Goal: Task Accomplishment & Management: Manage account settings

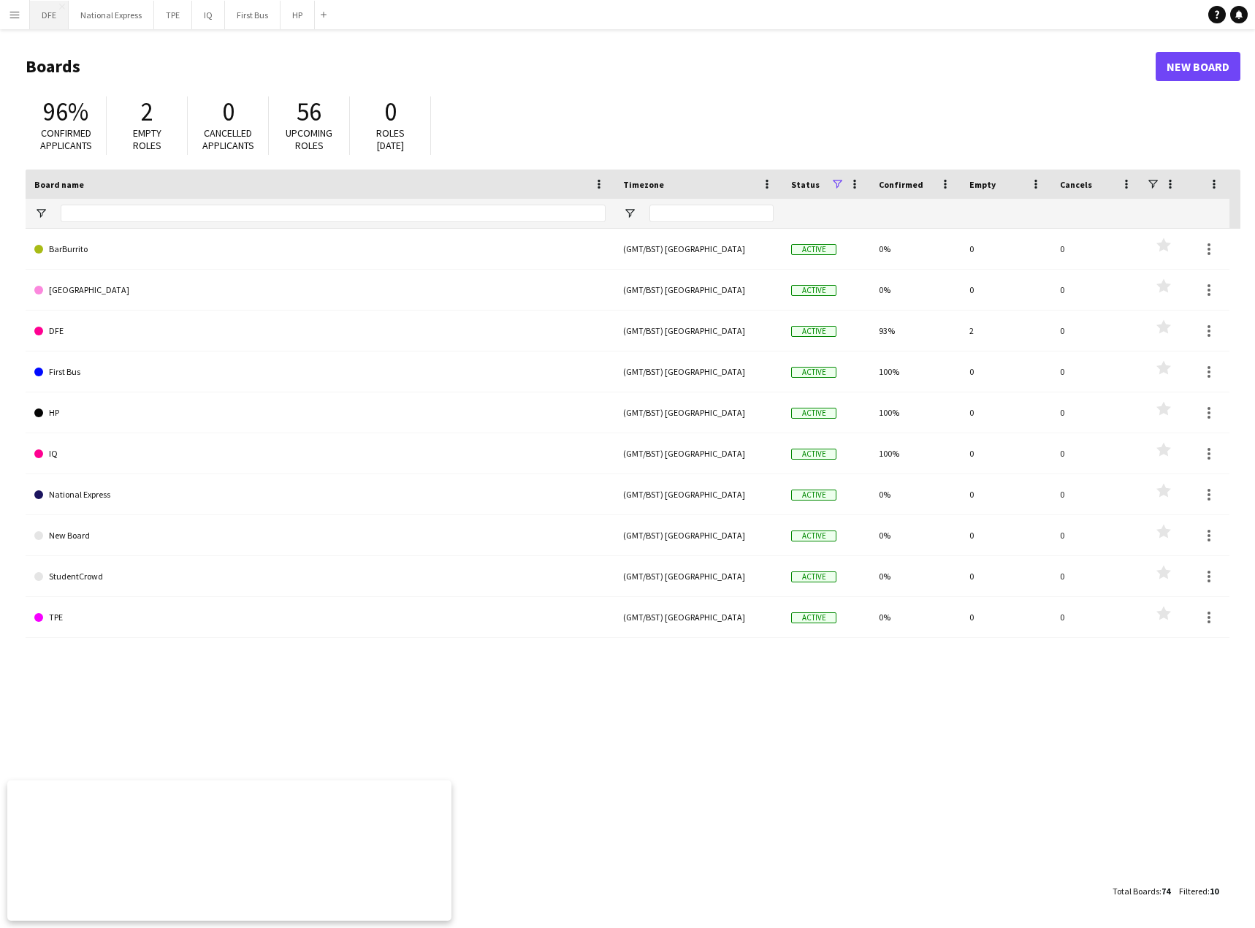
click at [58, 13] on button "DFE Close" at bounding box center [49, 15] width 39 height 28
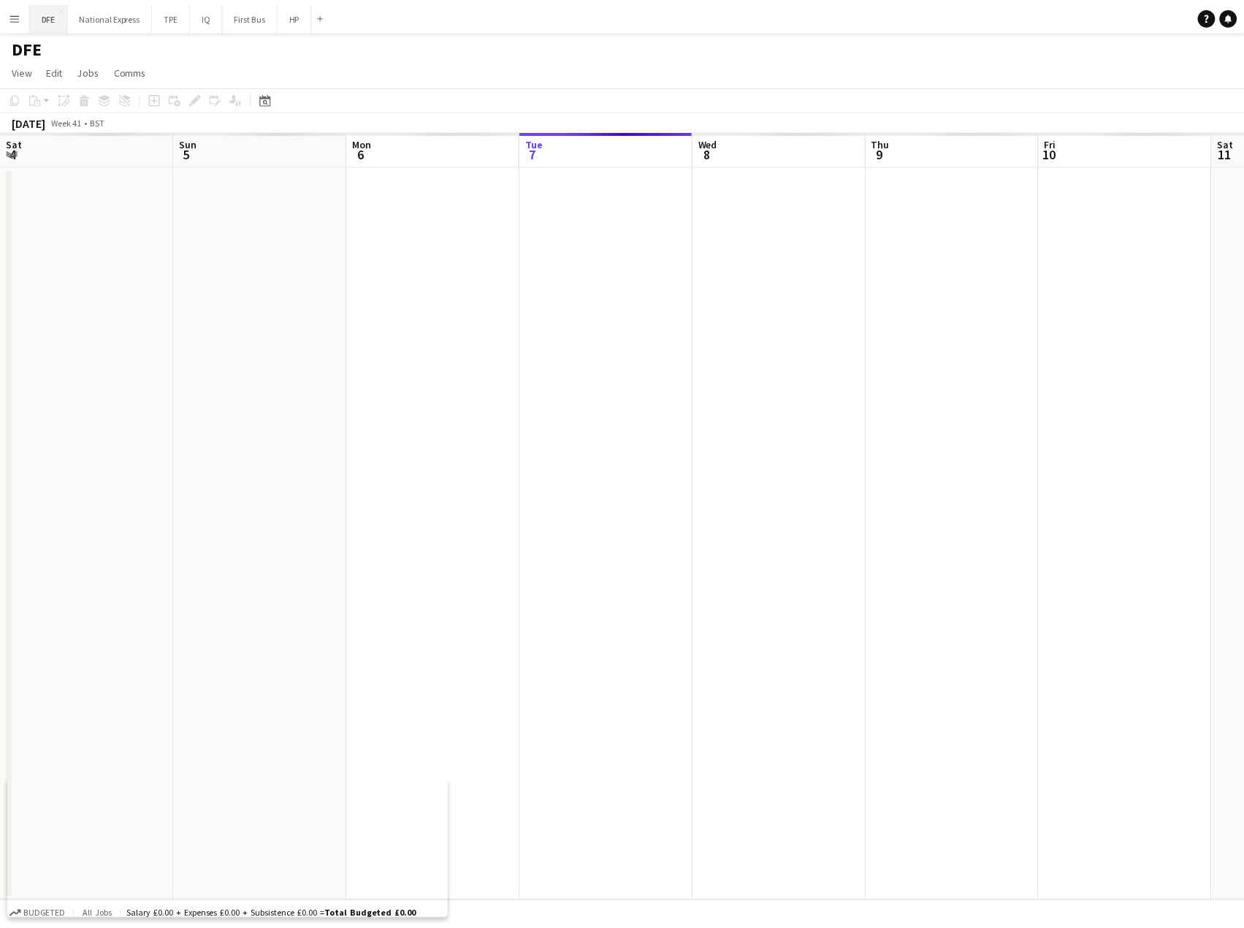
scroll to position [0, 349]
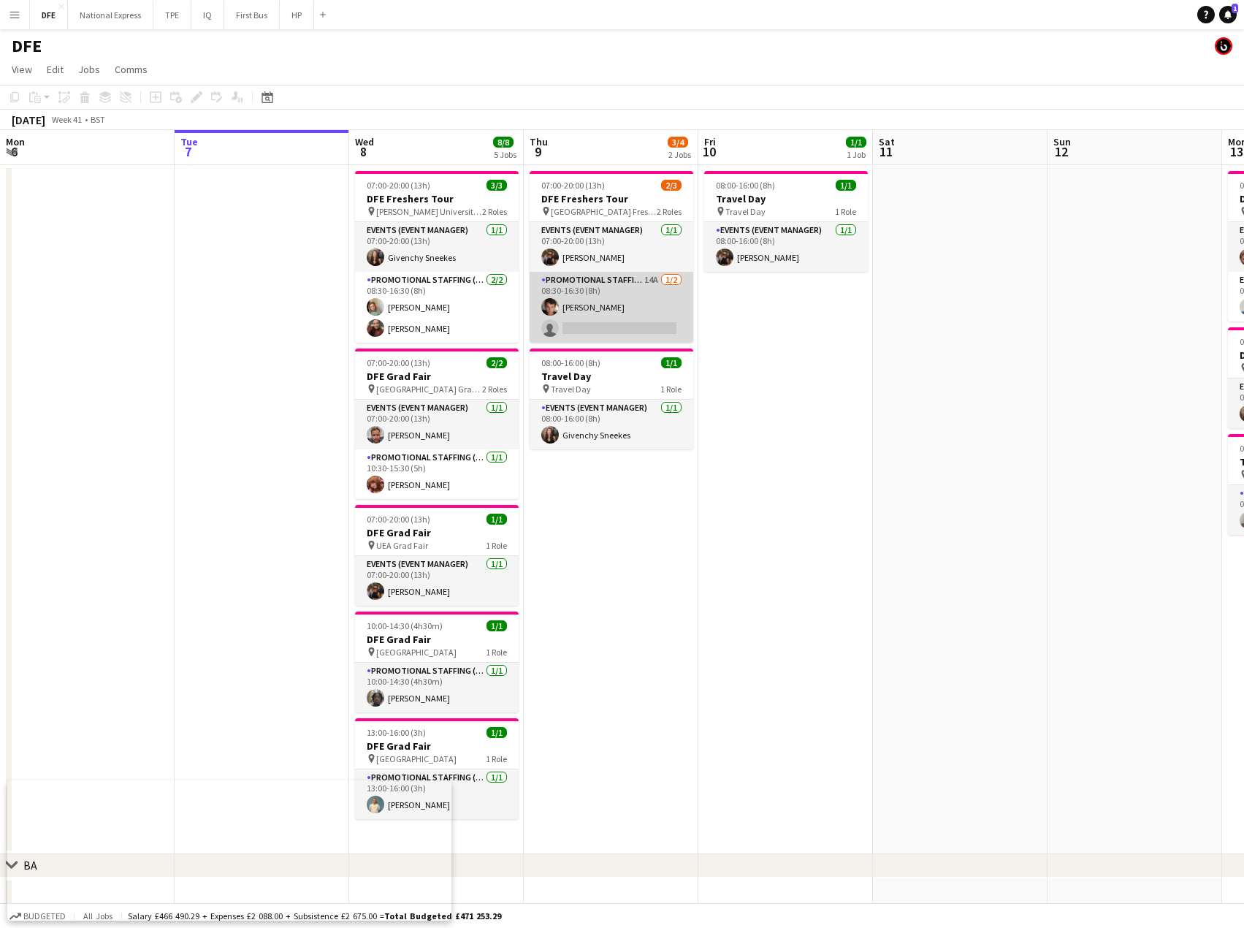
click at [638, 326] on app-card-role "Promotional Staffing (Brand Ambassadors) 14A [DATE] 08:30-16:30 (8h) [PERSON_NA…" at bounding box center [612, 307] width 164 height 71
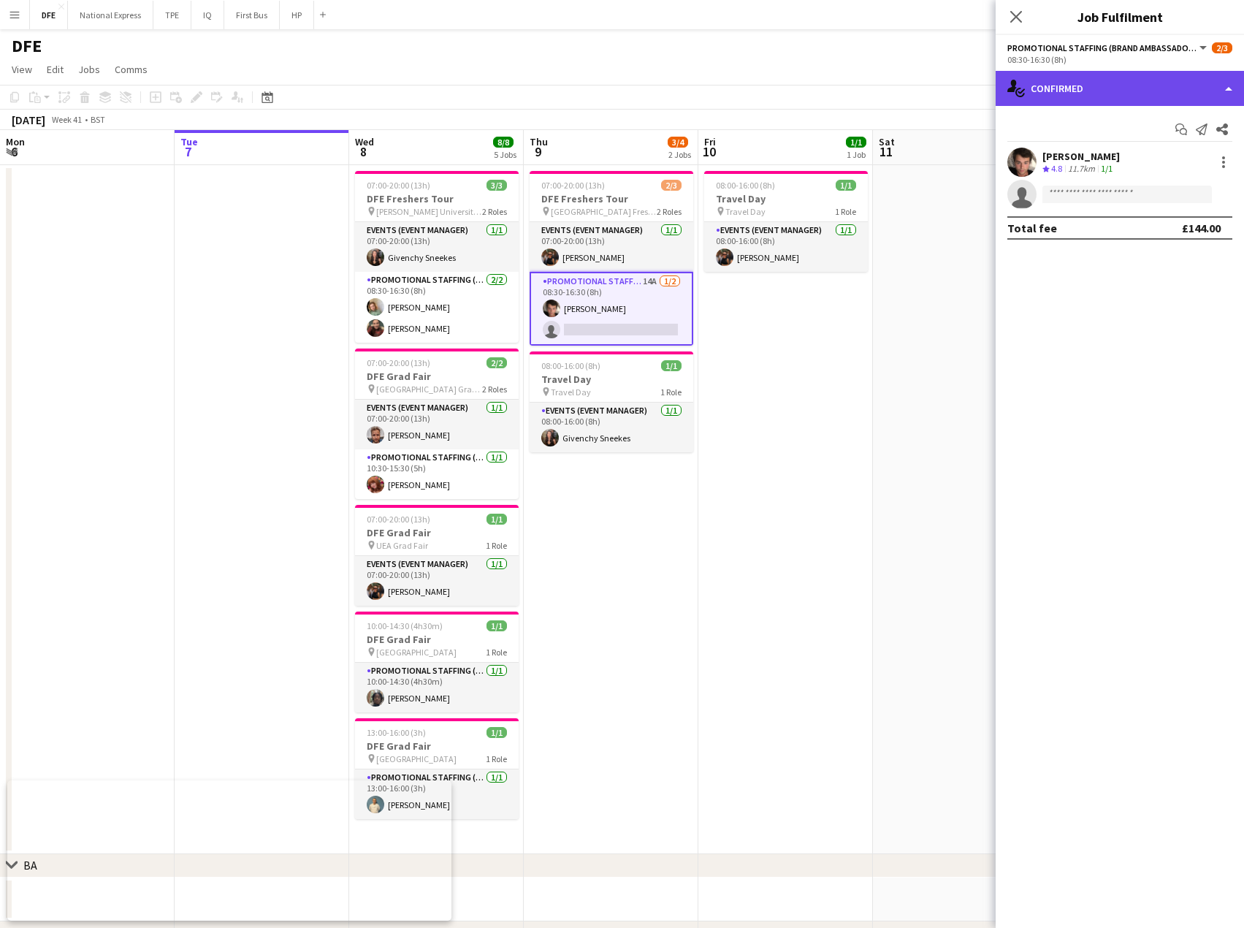
click at [1041, 89] on div "single-neutral-actions-check-2 Confirmed" at bounding box center [1120, 88] width 248 height 35
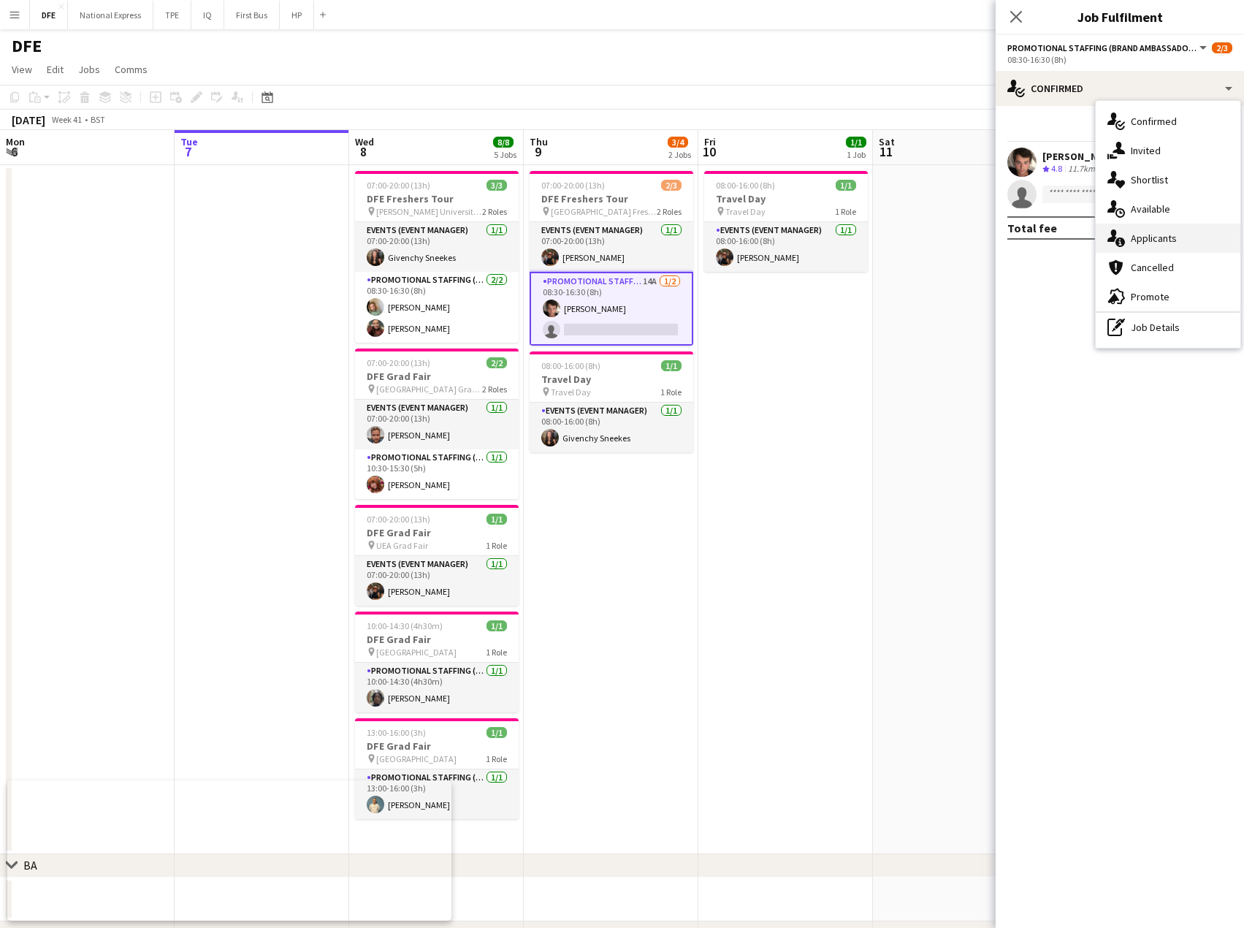
click at [1173, 230] on div "single-neutral-actions-information Applicants" at bounding box center [1168, 238] width 145 height 29
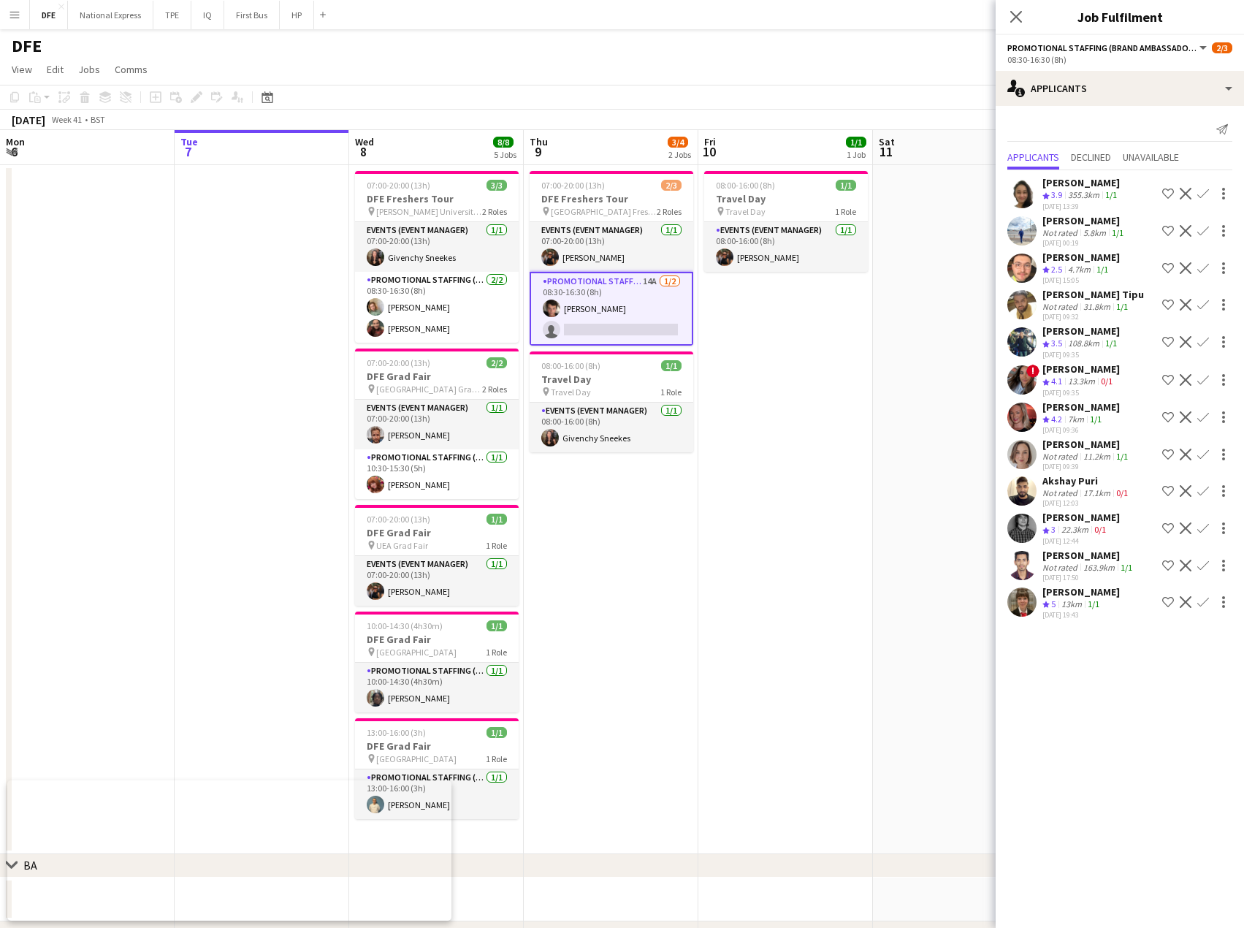
click at [1062, 601] on div "13km" at bounding box center [1072, 604] width 26 height 12
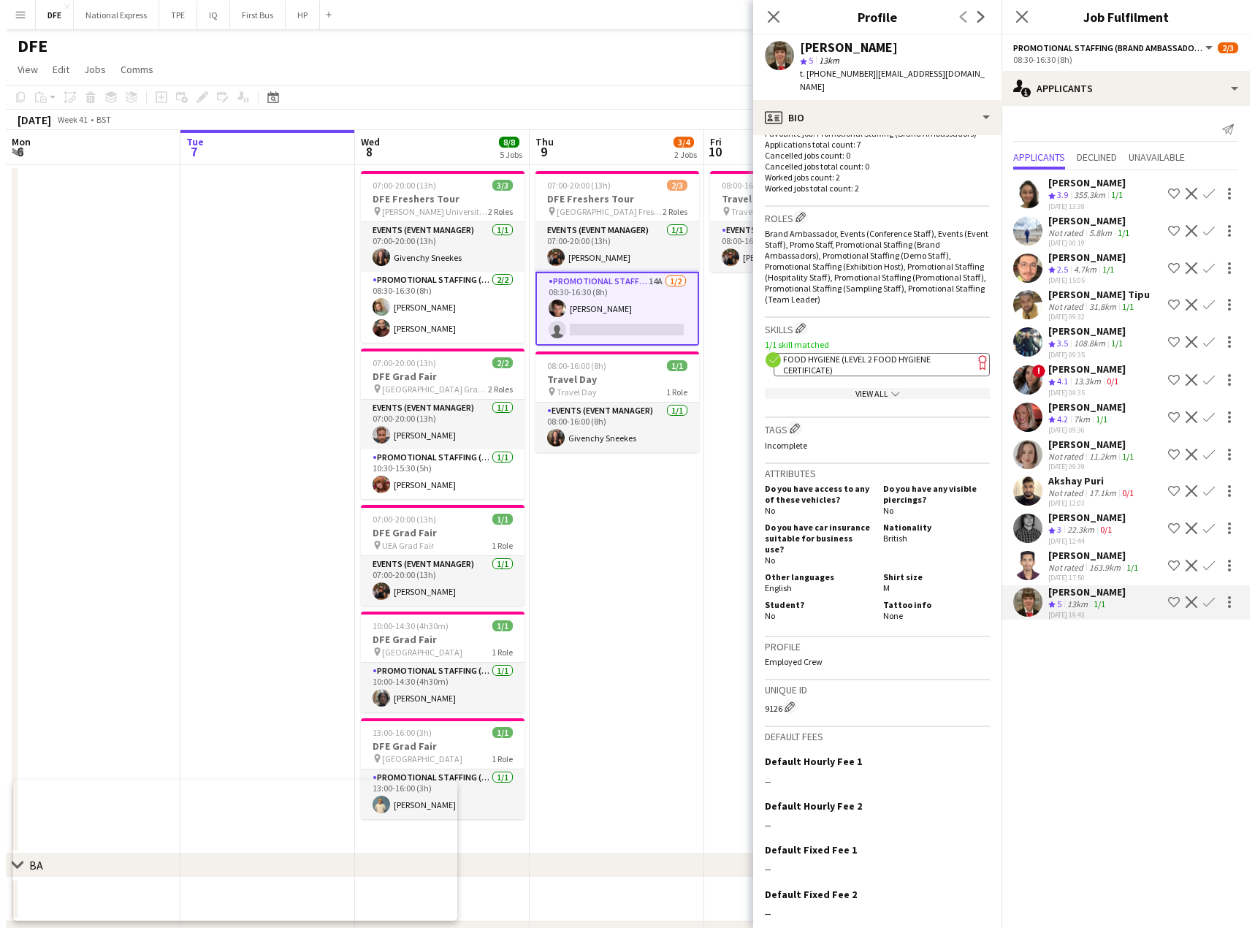
scroll to position [439, 0]
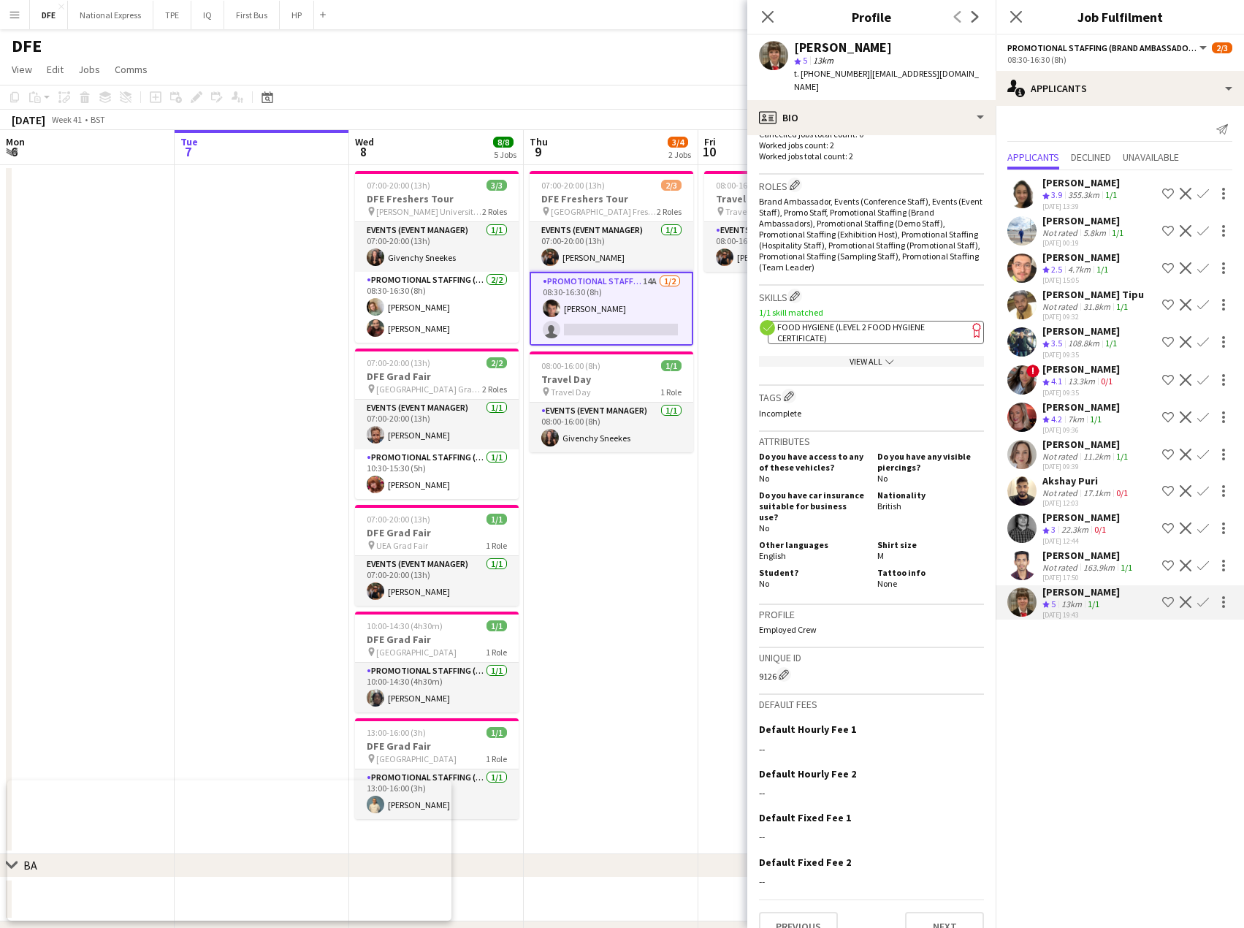
click at [1206, 601] on app-icon "Confirm" at bounding box center [1204, 602] width 12 height 12
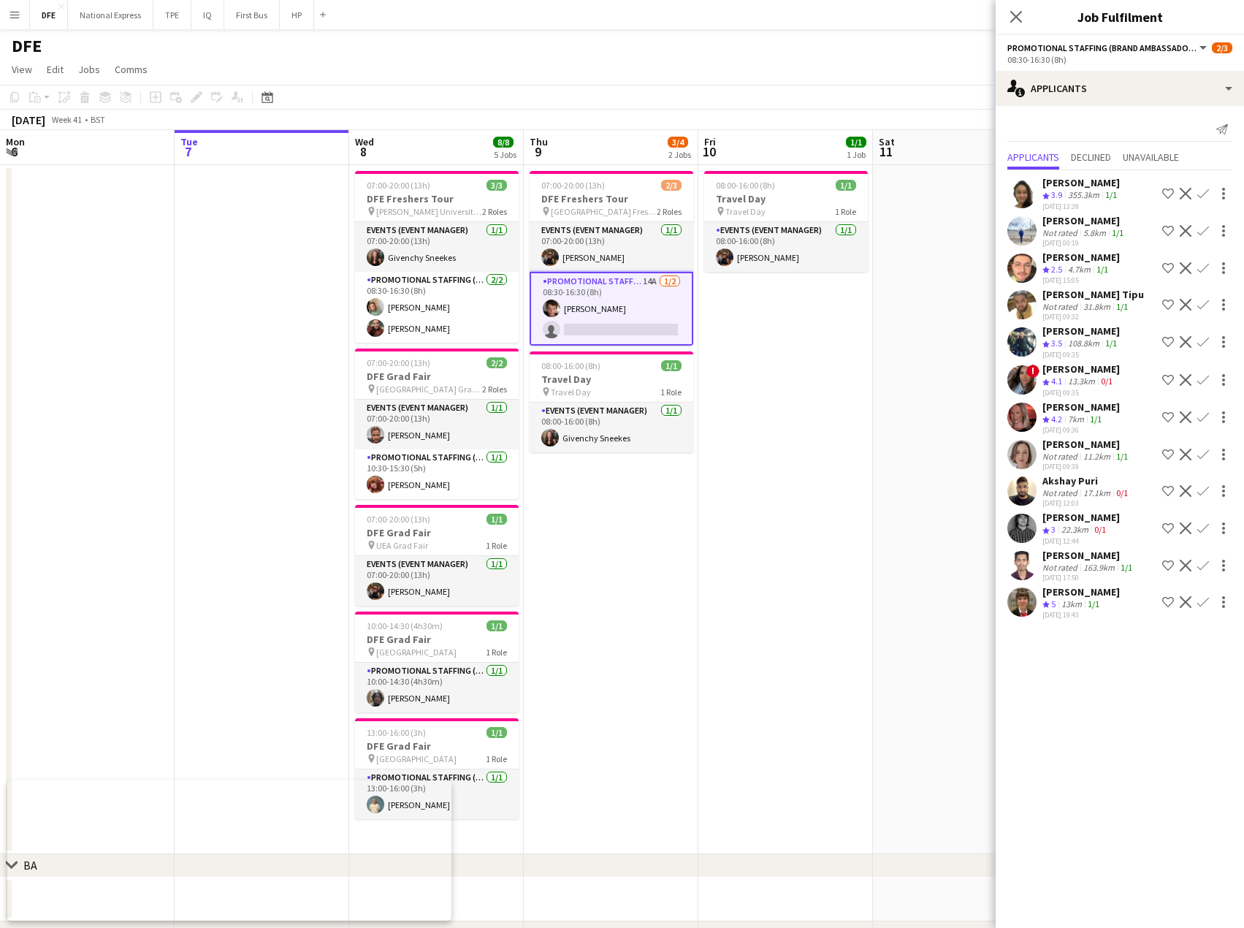
click at [1206, 601] on app-icon "Confirm" at bounding box center [1204, 602] width 12 height 12
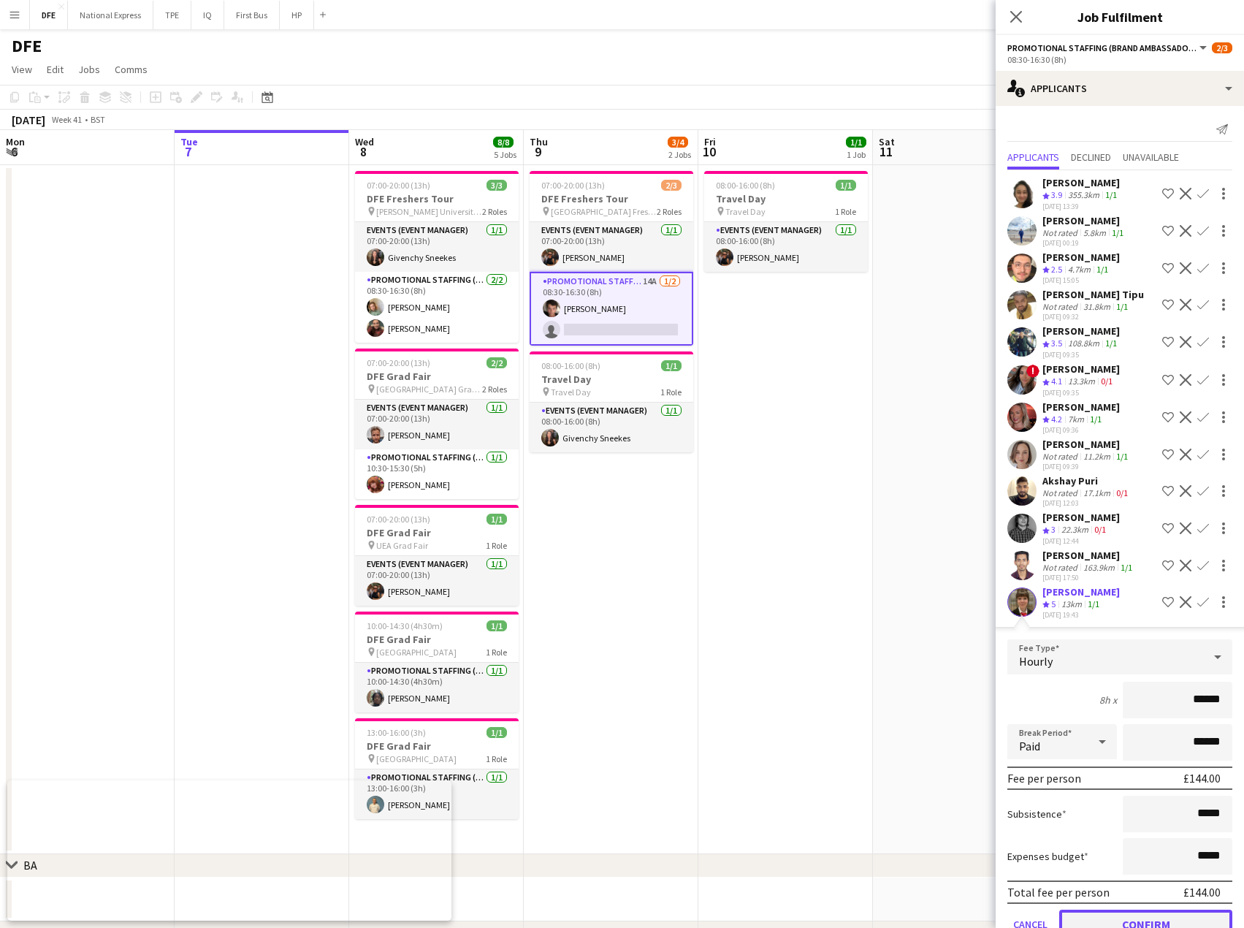
click at [1153, 918] on button "Confirm" at bounding box center [1146, 924] width 173 height 29
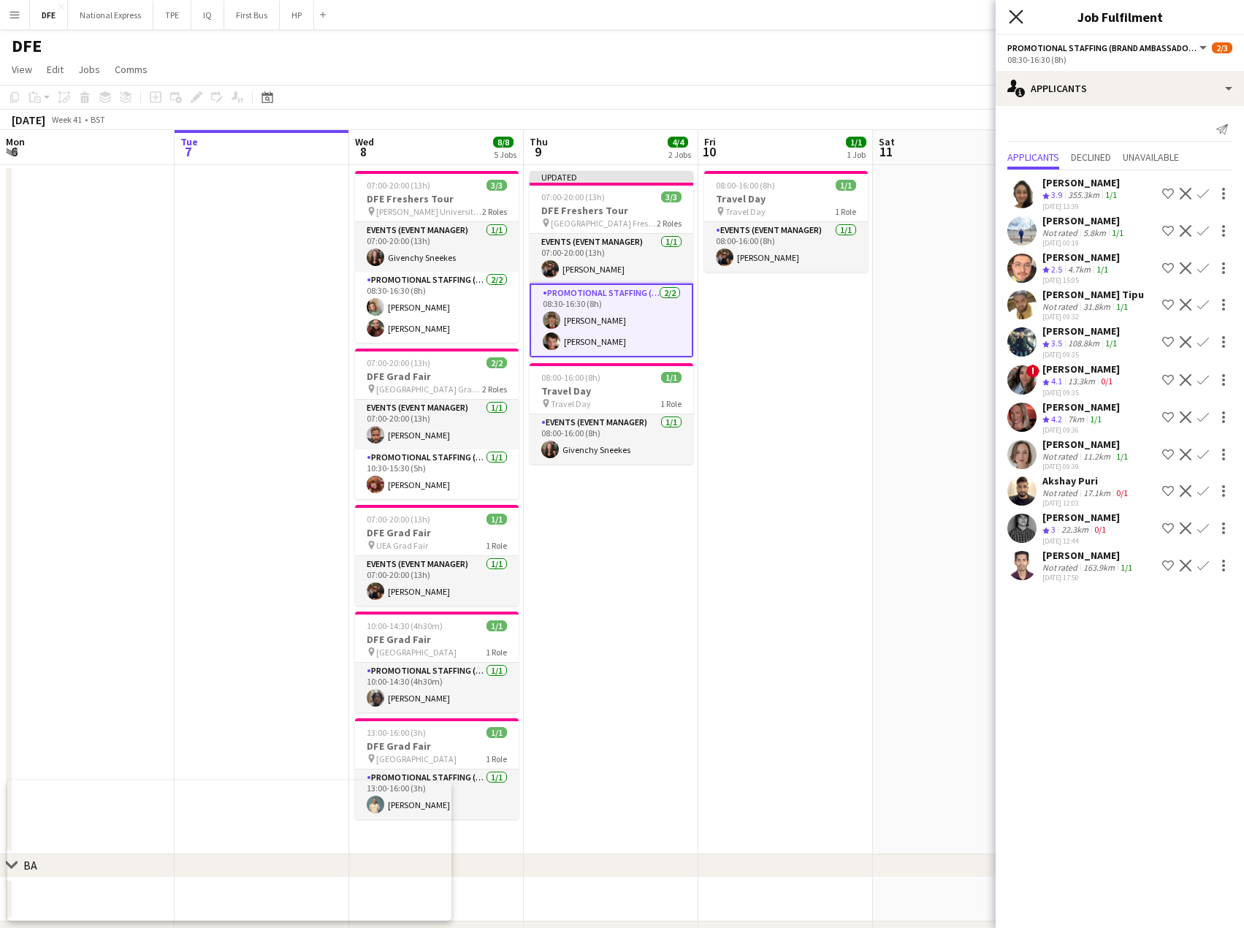
click at [1015, 14] on icon "Close pop-in" at bounding box center [1016, 16] width 14 height 14
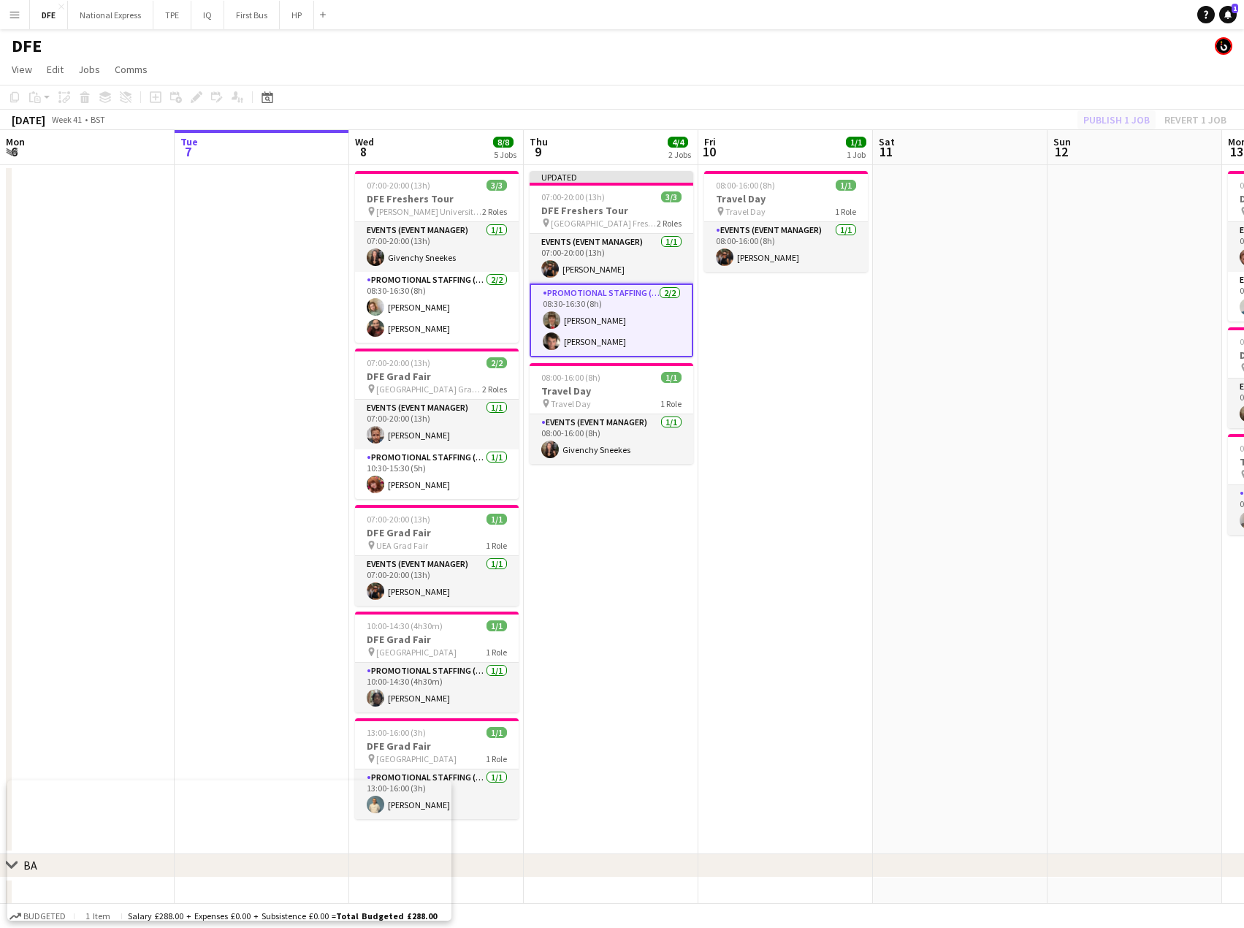
drag, startPoint x: 1116, startPoint y: 110, endPoint x: 1124, endPoint y: 115, distance: 9.5
click at [1119, 111] on div "Publish 1 job Revert 1 job" at bounding box center [1155, 119] width 178 height 19
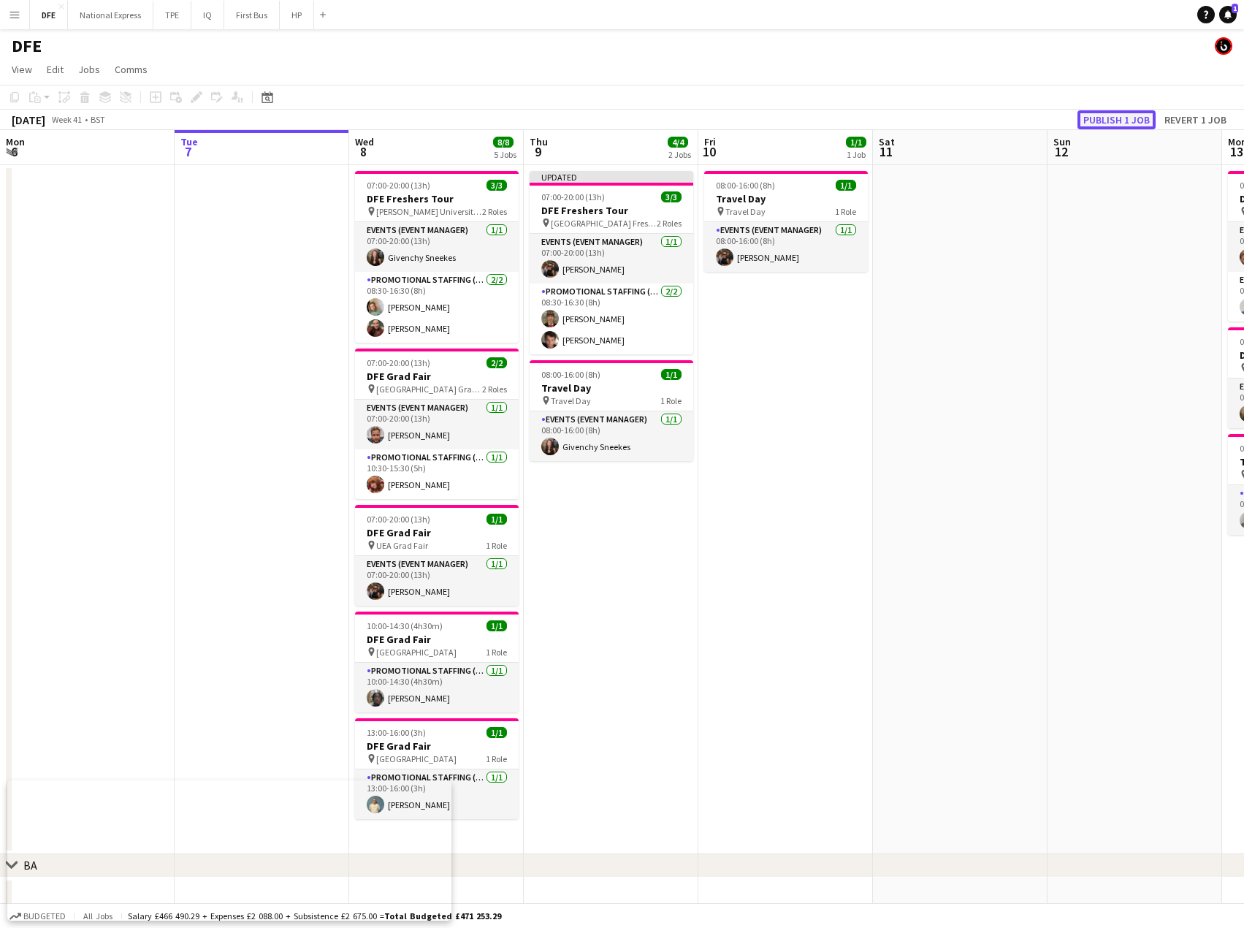
click at [1124, 115] on button "Publish 1 job" at bounding box center [1117, 119] width 78 height 19
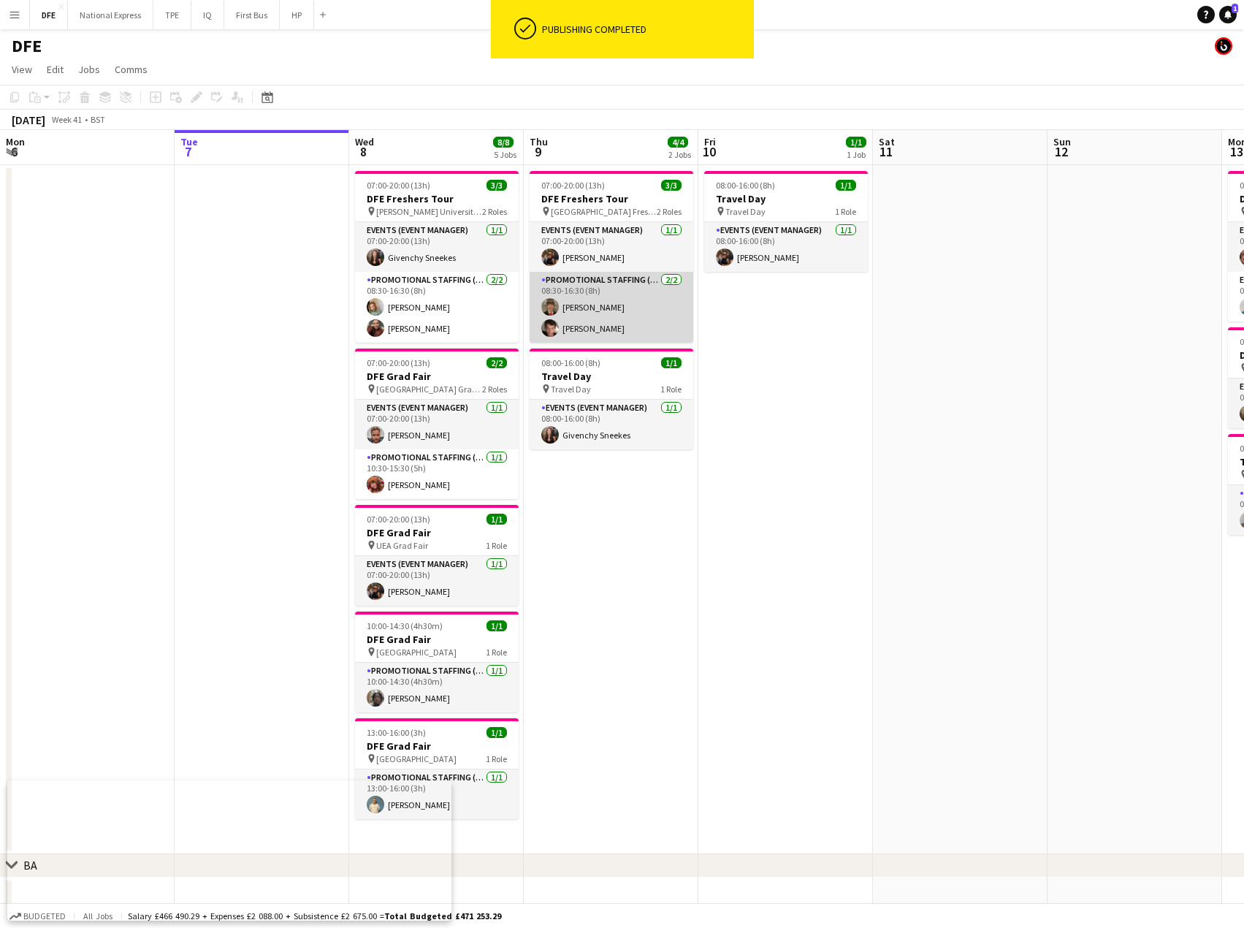
click at [590, 305] on app-card-role "Promotional Staffing (Brand Ambassadors) [DATE] 08:30-16:30 (8h) [PERSON_NAME] …" at bounding box center [612, 307] width 164 height 71
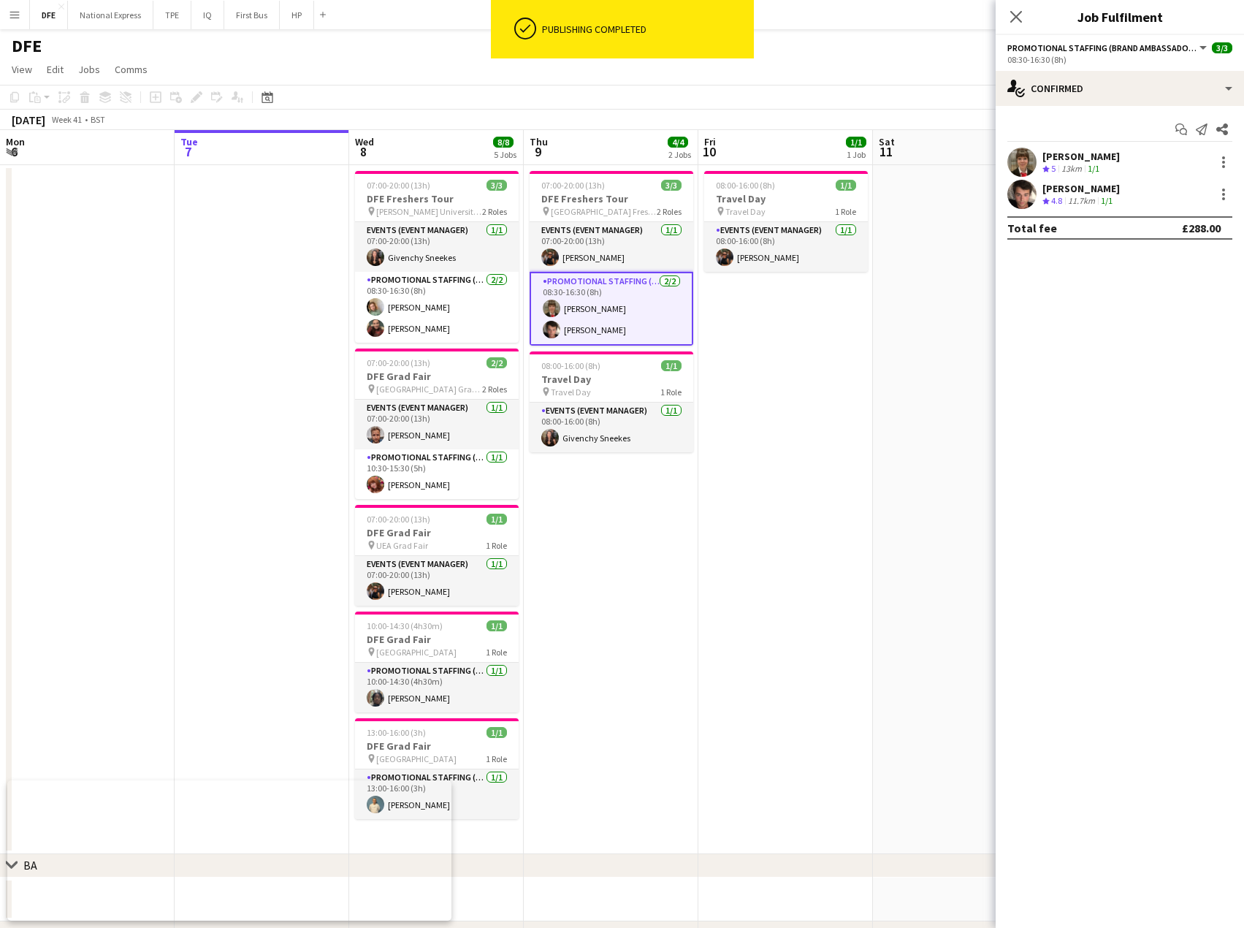
click at [1103, 157] on div "[PERSON_NAME]" at bounding box center [1081, 156] width 77 height 13
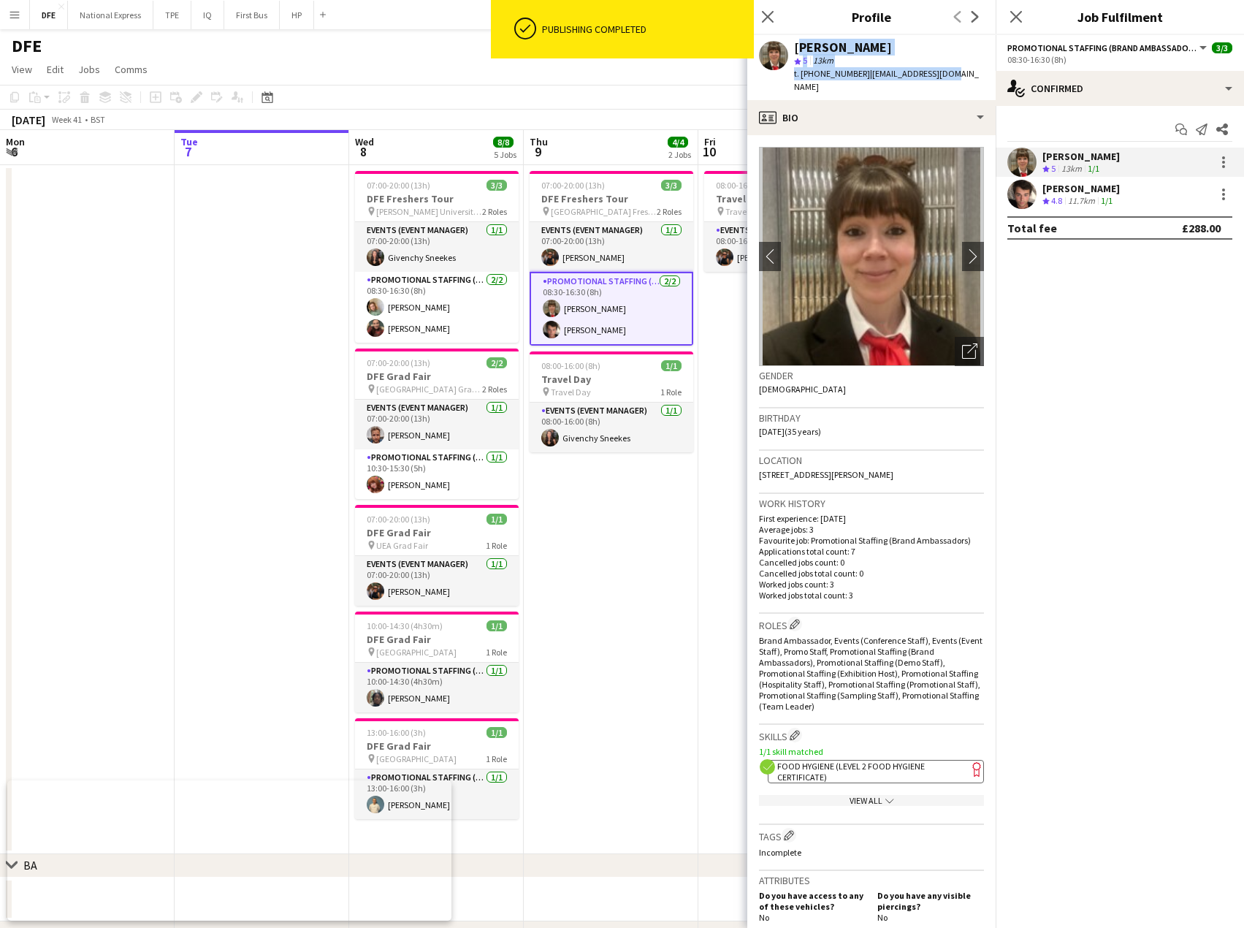
drag, startPoint x: 883, startPoint y: 75, endPoint x: 793, endPoint y: 45, distance: 95.2
click at [793, 45] on div "[PERSON_NAME] star 5 13km t. [PHONE_NUMBER] | [EMAIL_ADDRESS][DOMAIN_NAME]" at bounding box center [872, 67] width 248 height 65
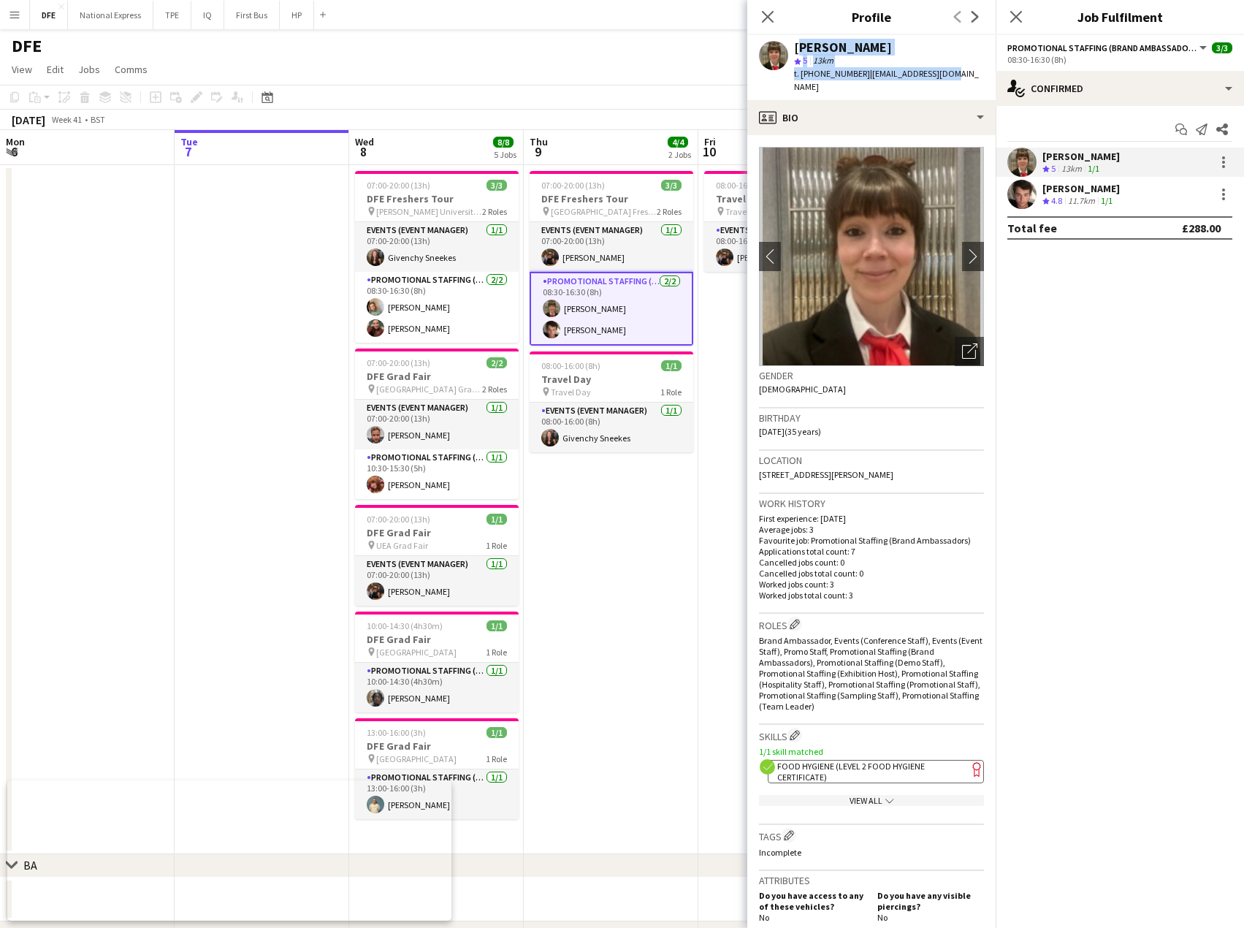
copy div "[PERSON_NAME] star 5 13km t. [PHONE_NUMBER] | [EMAIL_ADDRESS][DOMAIN_NAME]"
click at [761, 17] on icon "Close pop-in" at bounding box center [768, 16] width 14 height 14
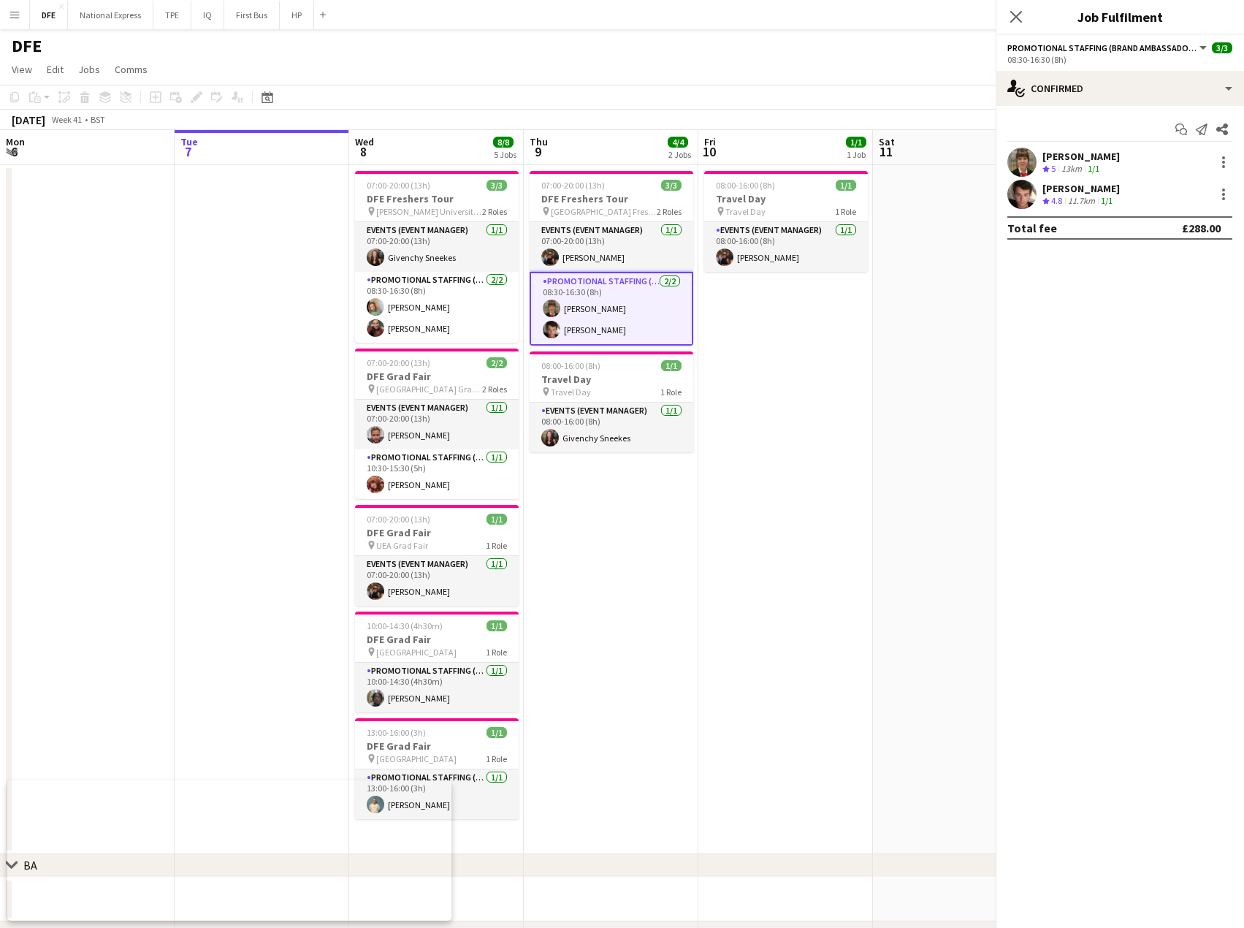
click at [716, 104] on app-toolbar "Copy Paste Paste Ctrl+V Paste with crew Ctrl+Shift+V Paste linked Job [GEOGRAPH…" at bounding box center [622, 97] width 1244 height 25
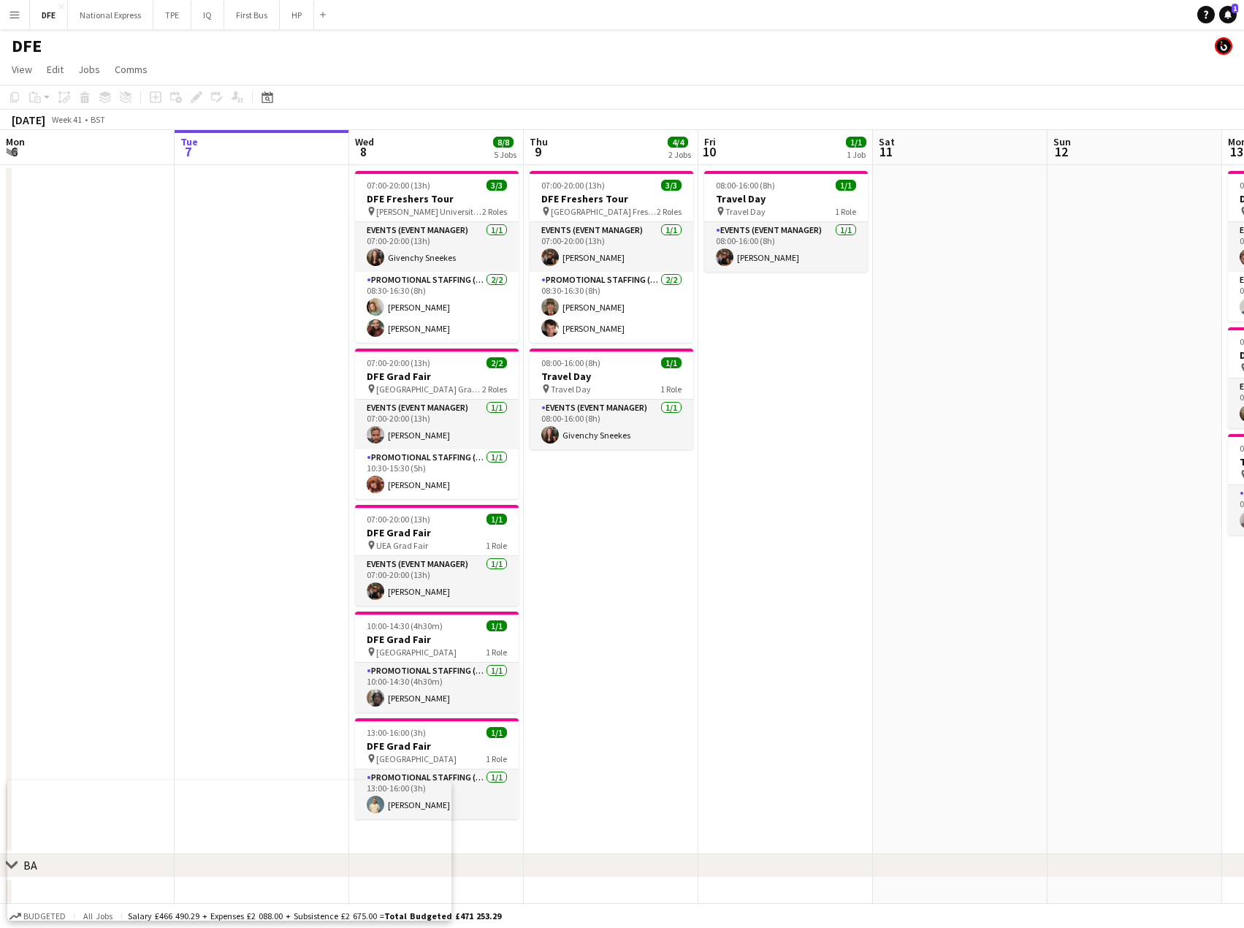
click at [9, 14] on app-icon "Menu" at bounding box center [15, 15] width 12 height 12
click at [282, 55] on div "DFE" at bounding box center [622, 43] width 1244 height 28
click at [12, 15] on app-icon "Menu" at bounding box center [15, 15] width 12 height 12
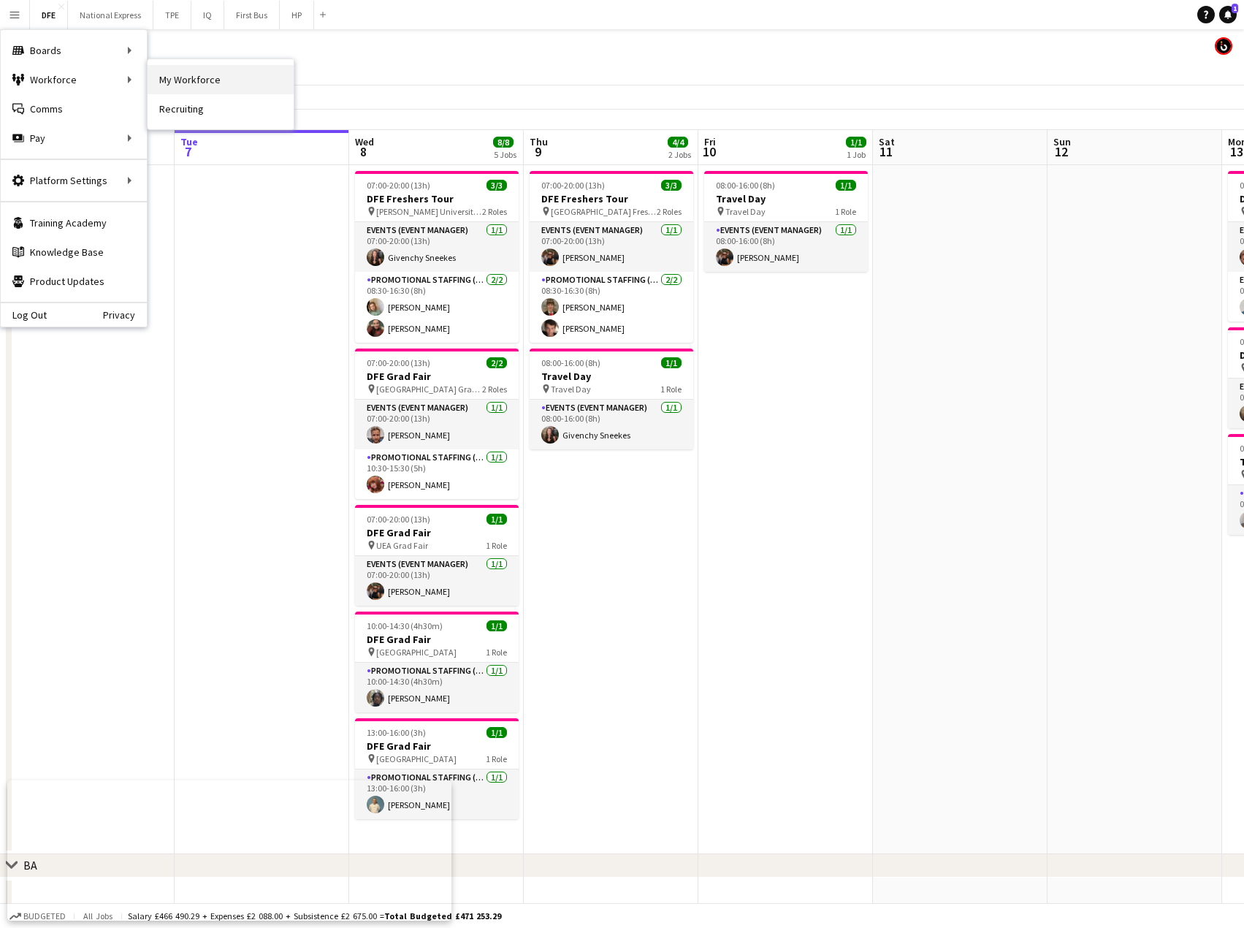
click at [186, 83] on link "My Workforce" at bounding box center [221, 79] width 146 height 29
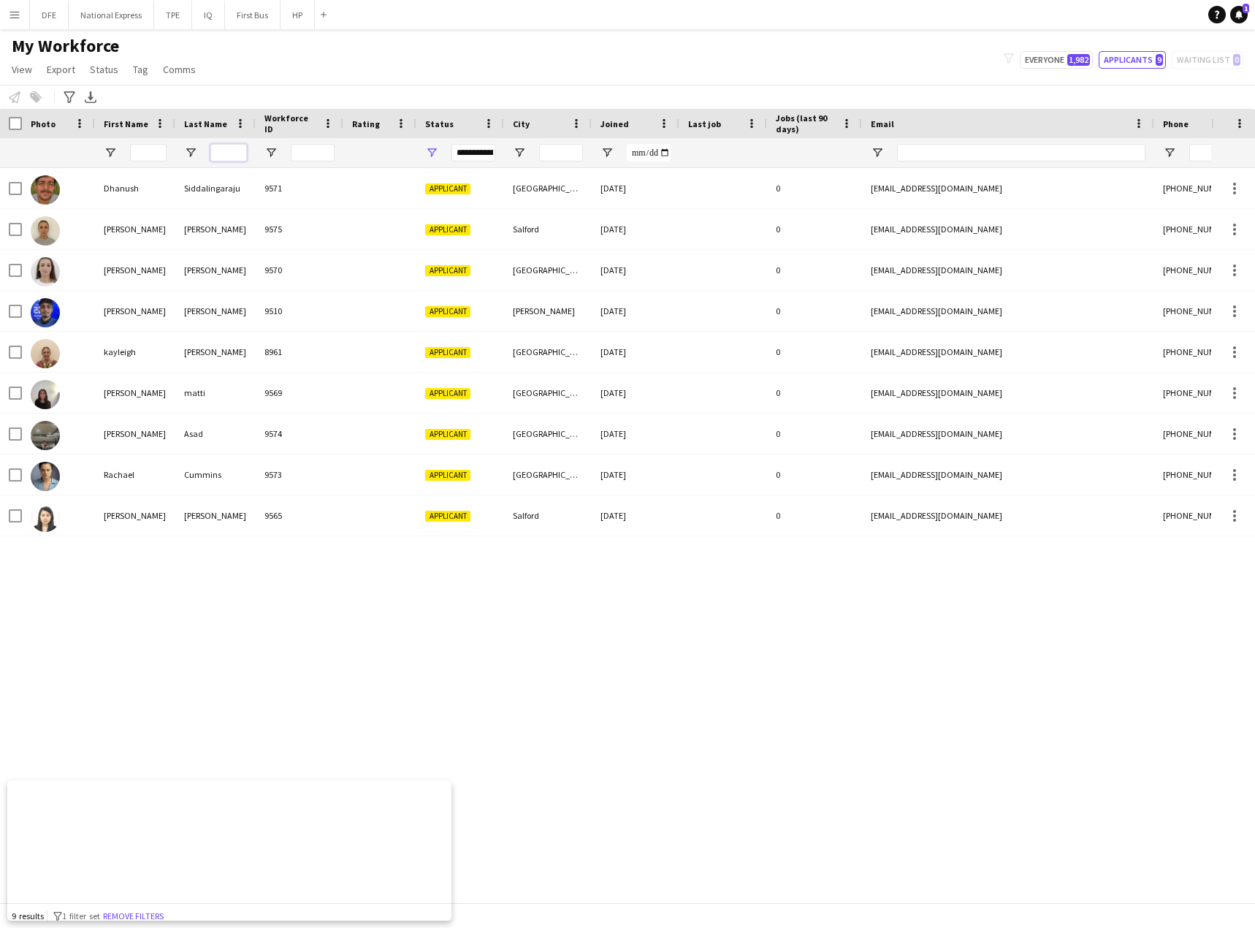
click at [232, 149] on input "Last Name Filter Input" at bounding box center [228, 153] width 37 height 18
paste input "******"
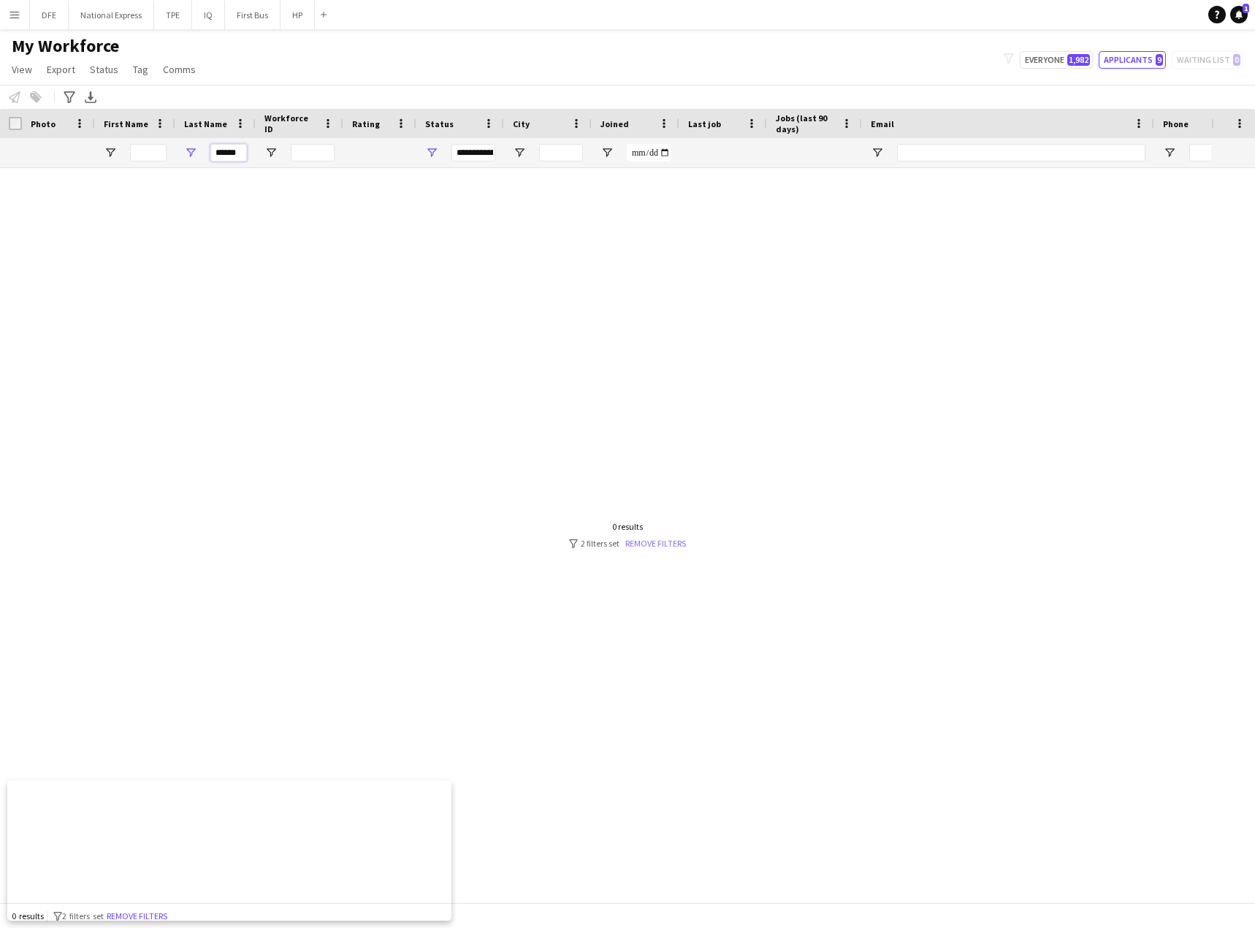
type input "******"
click at [670, 544] on link "Remove filters" at bounding box center [655, 543] width 61 height 11
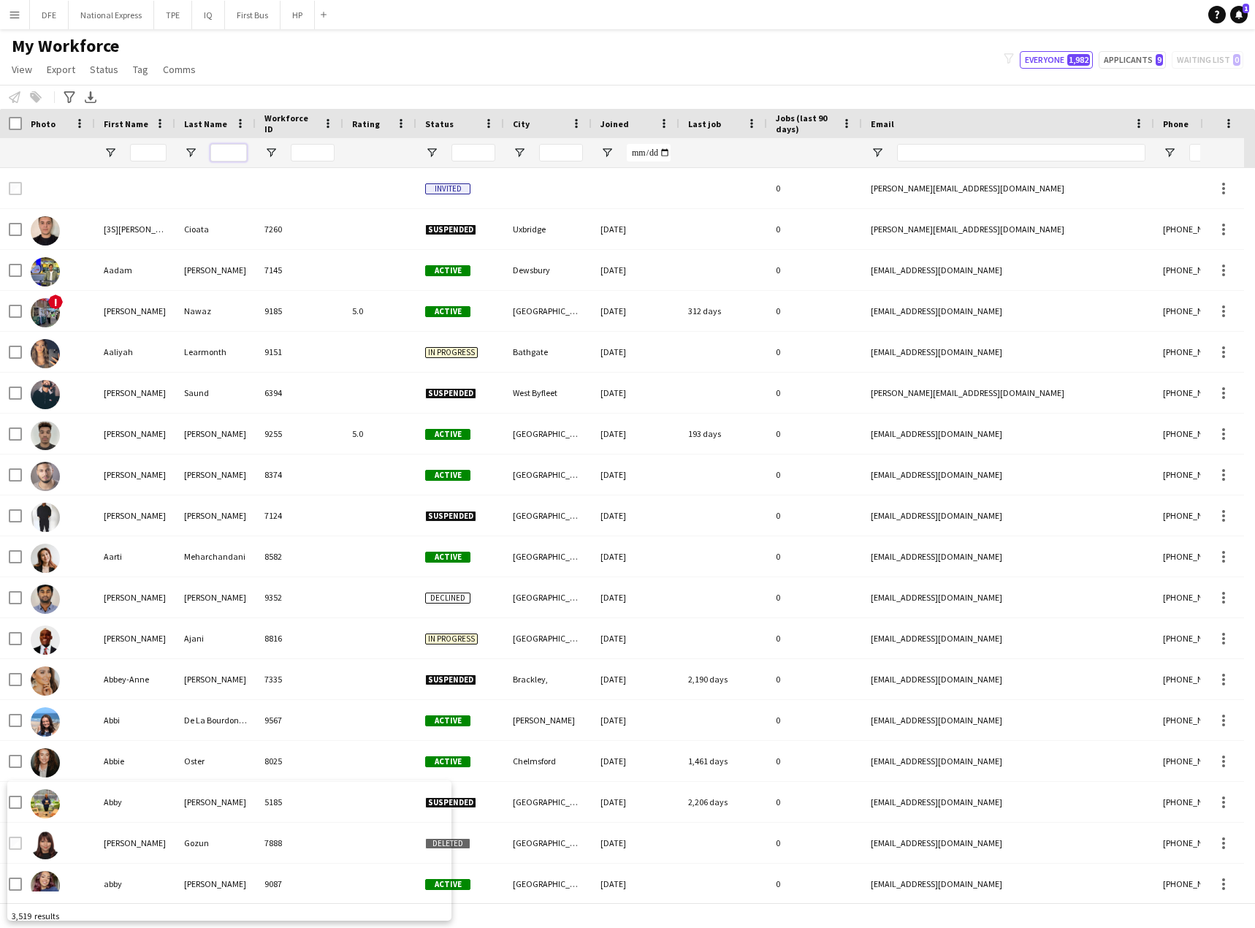
click at [227, 149] on input "Last Name Filter Input" at bounding box center [228, 153] width 37 height 18
paste input "******"
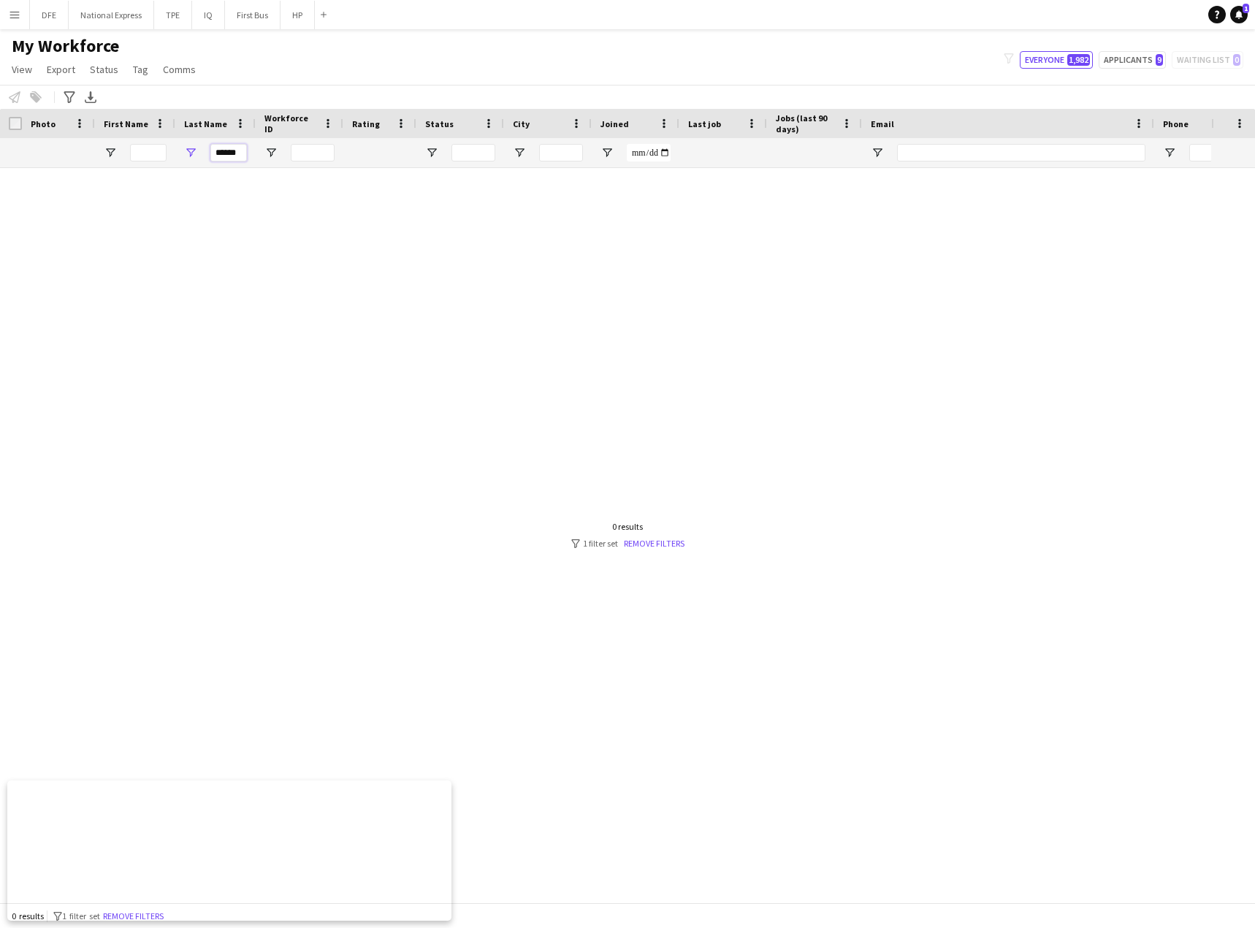
type input "******"
click at [673, 552] on div at bounding box center [605, 529] width 1211 height 723
click at [655, 541] on link "Remove filters" at bounding box center [654, 543] width 61 height 11
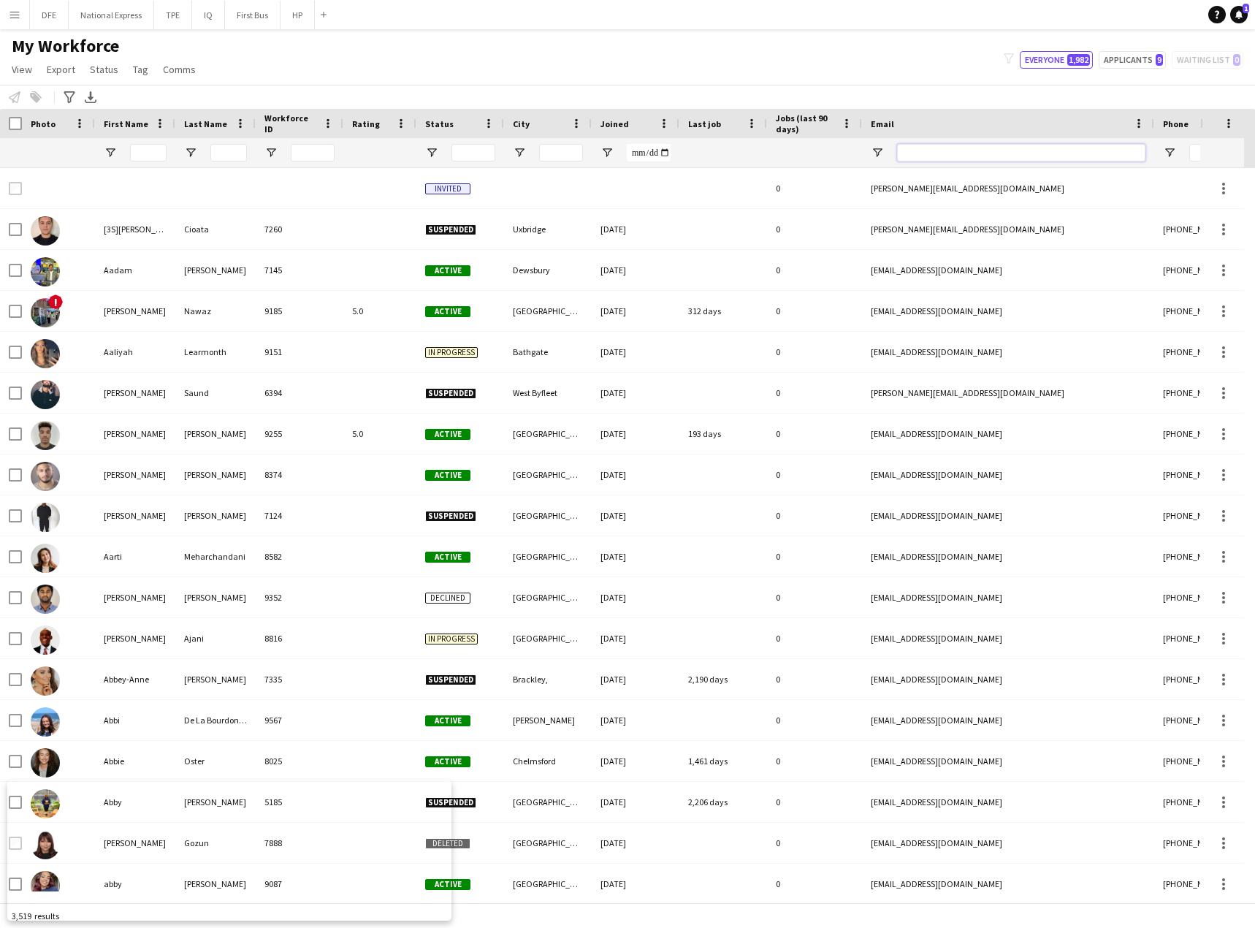
click at [972, 153] on input "Email Filter Input" at bounding box center [1021, 153] width 248 height 18
paste input "**********"
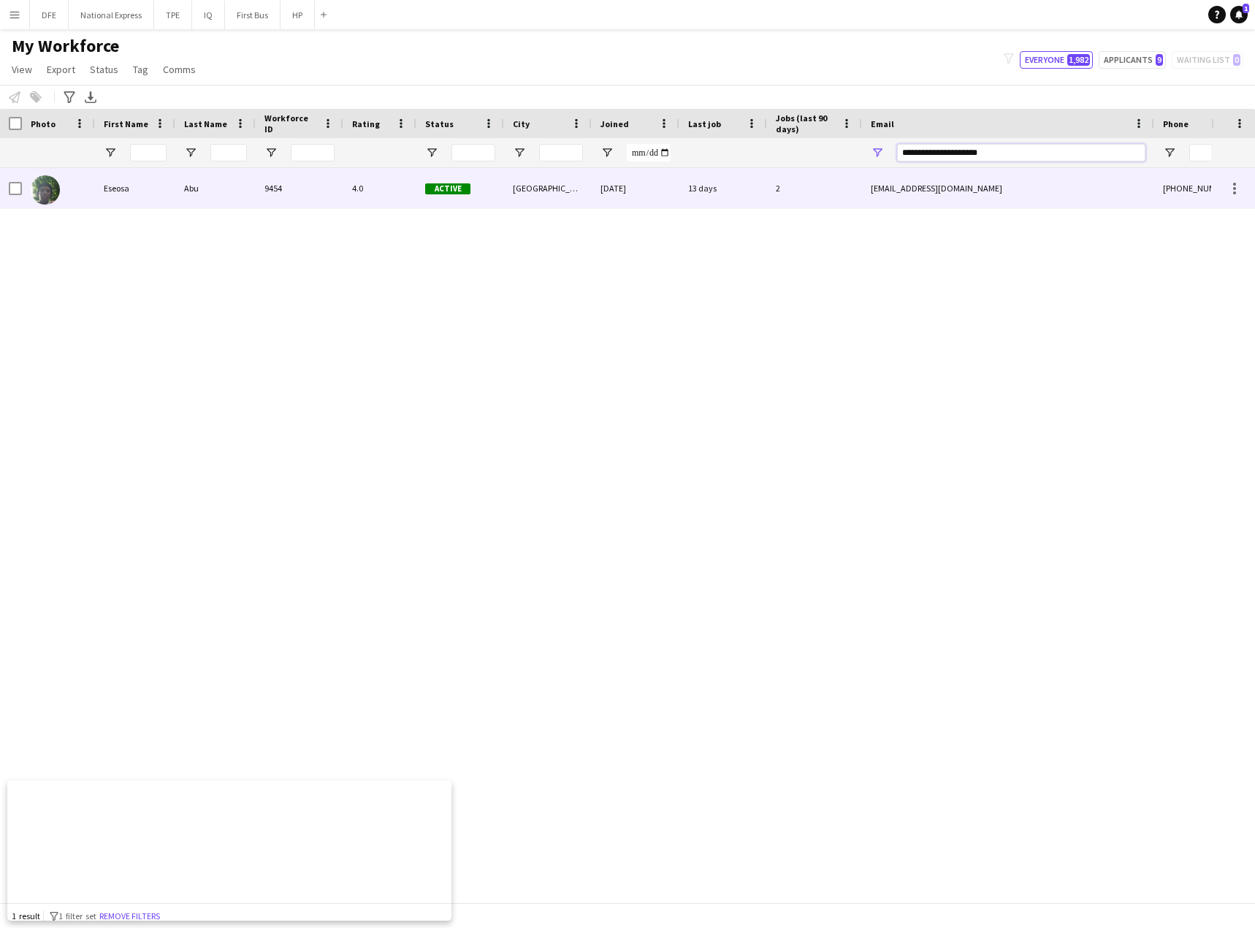
type input "**********"
click at [109, 185] on div "Eseosa" at bounding box center [135, 188] width 80 height 40
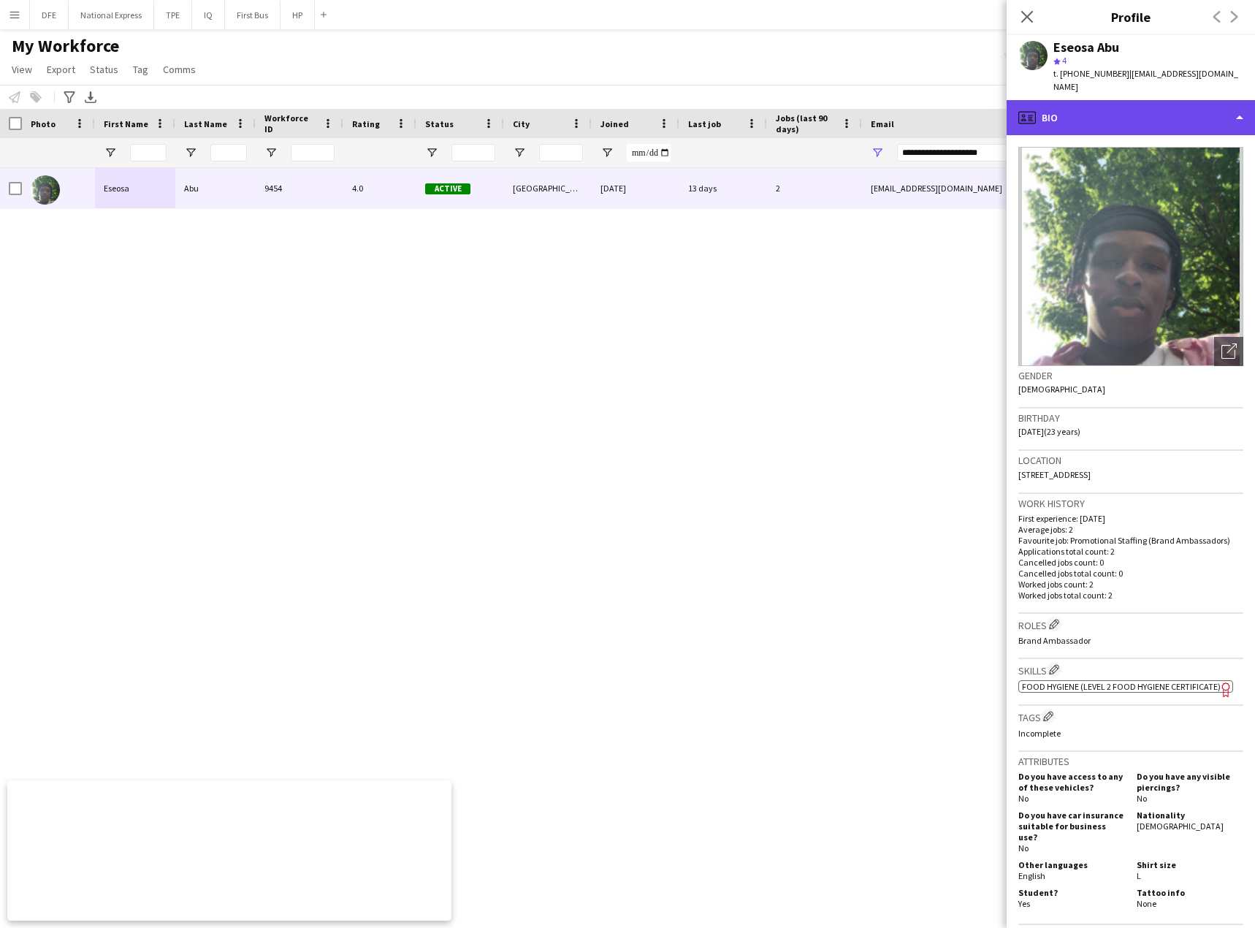
click at [1081, 100] on div "profile Bio" at bounding box center [1131, 117] width 248 height 35
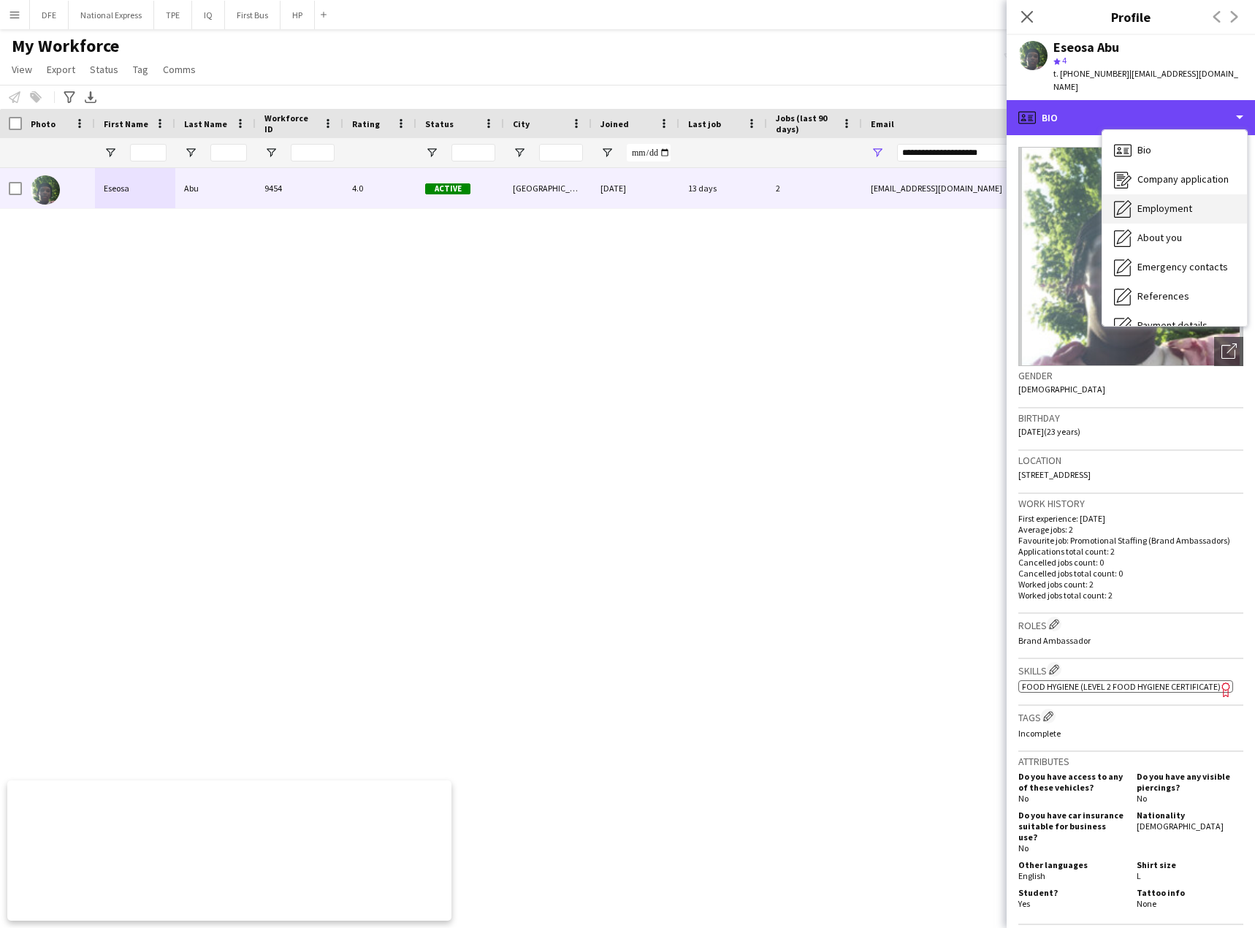
scroll to position [167, 0]
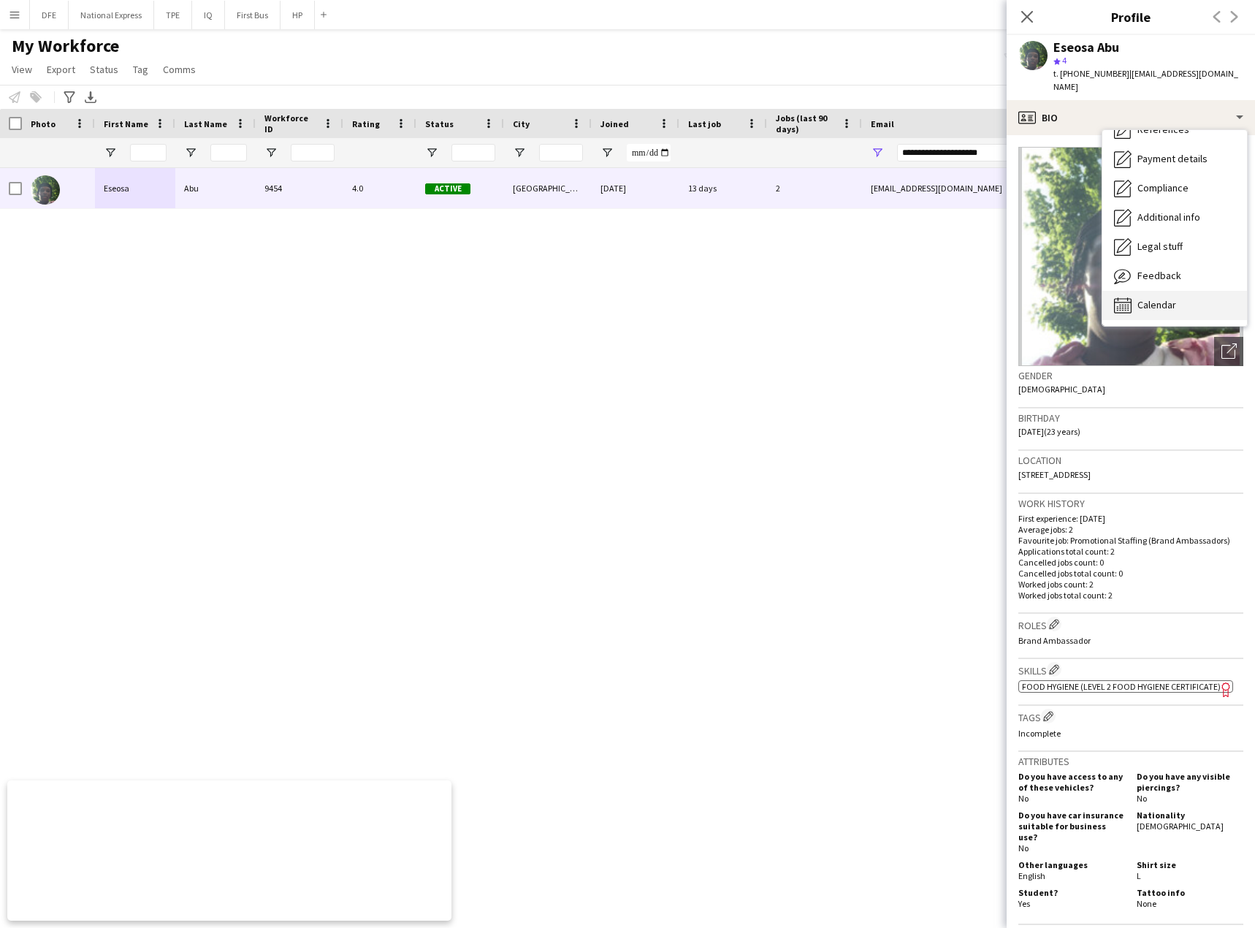
click at [1193, 291] on div "Calendar Calendar" at bounding box center [1175, 305] width 145 height 29
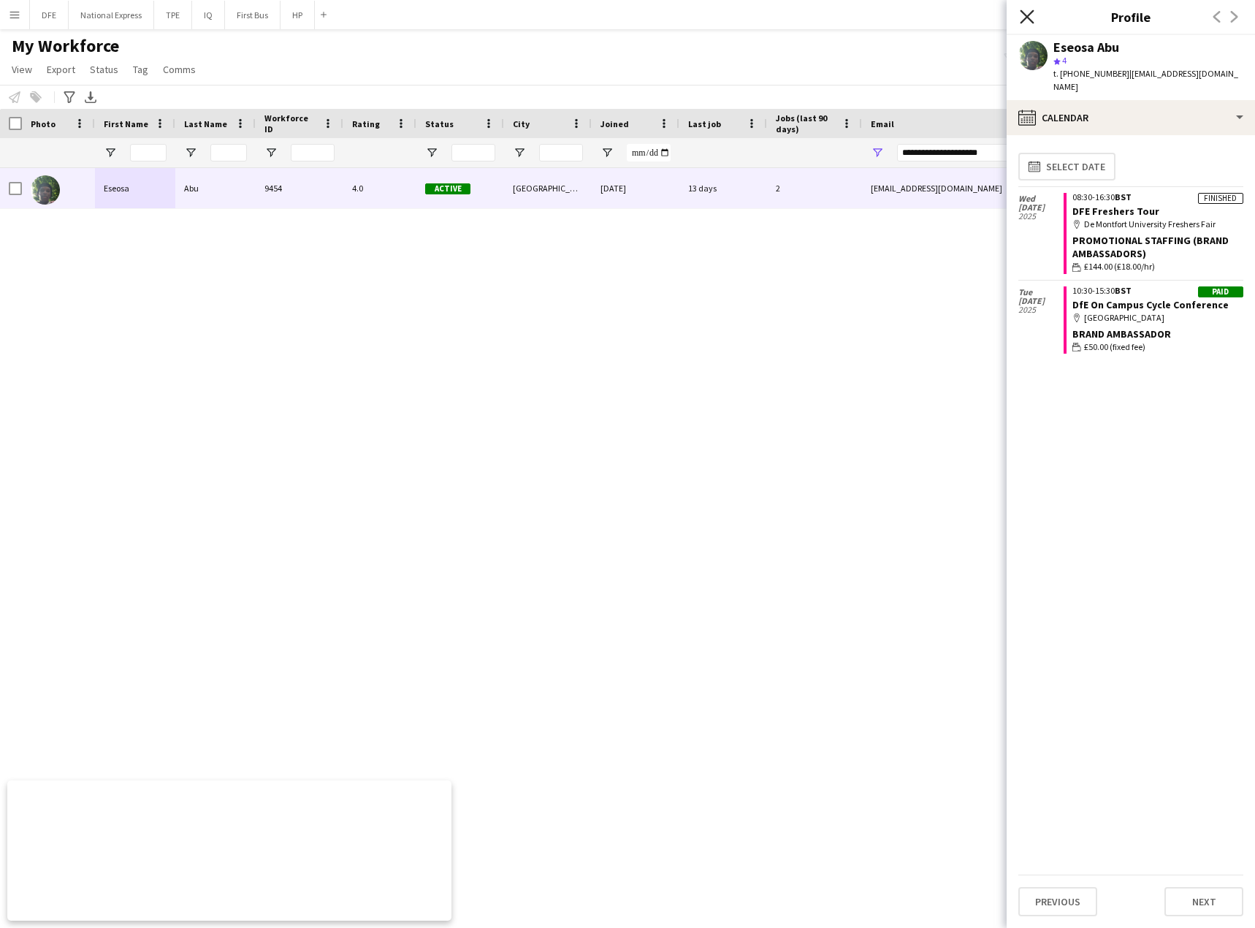
click at [1022, 18] on icon "Close pop-in" at bounding box center [1027, 16] width 14 height 14
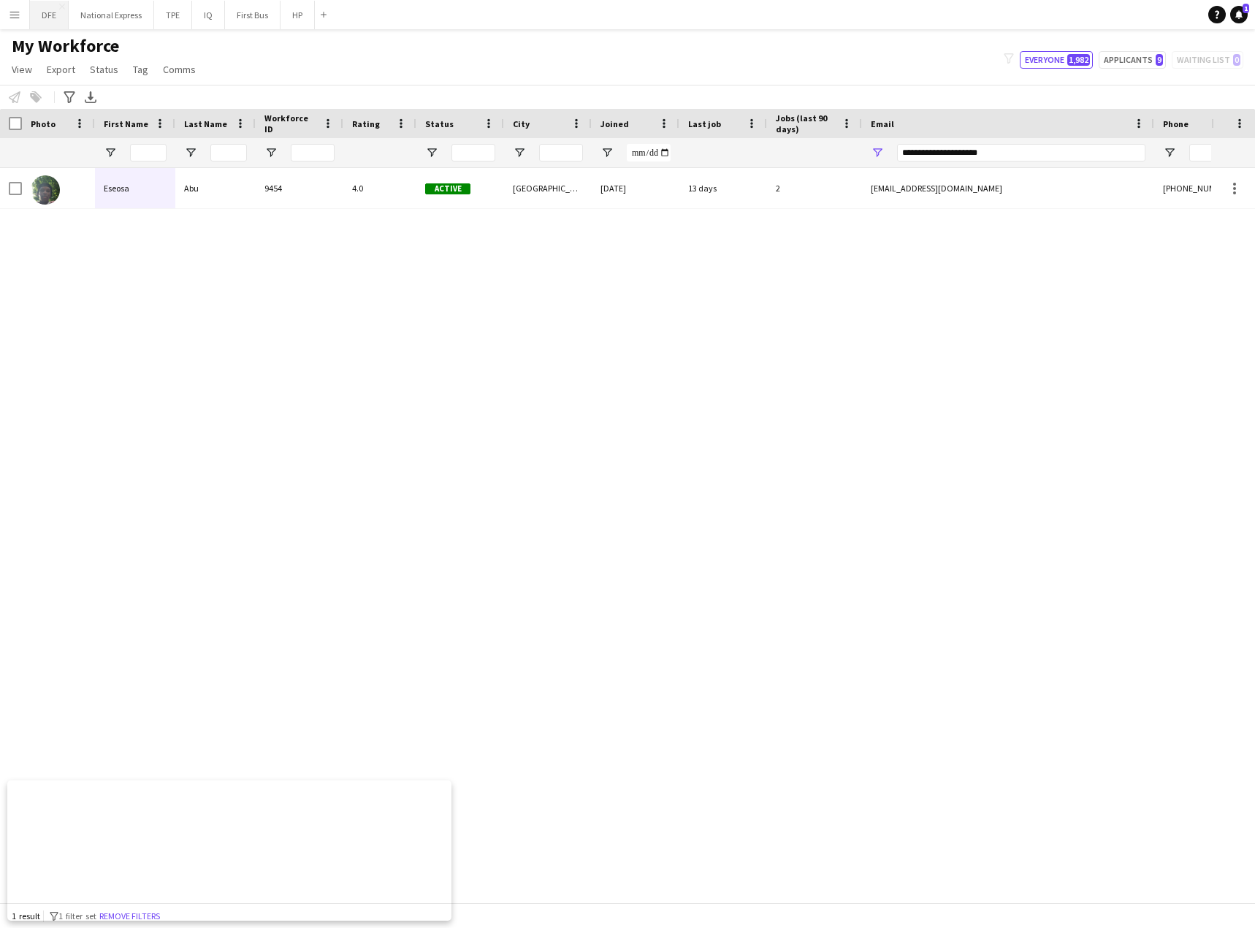
click at [50, 18] on button "DFE Close" at bounding box center [49, 15] width 39 height 28
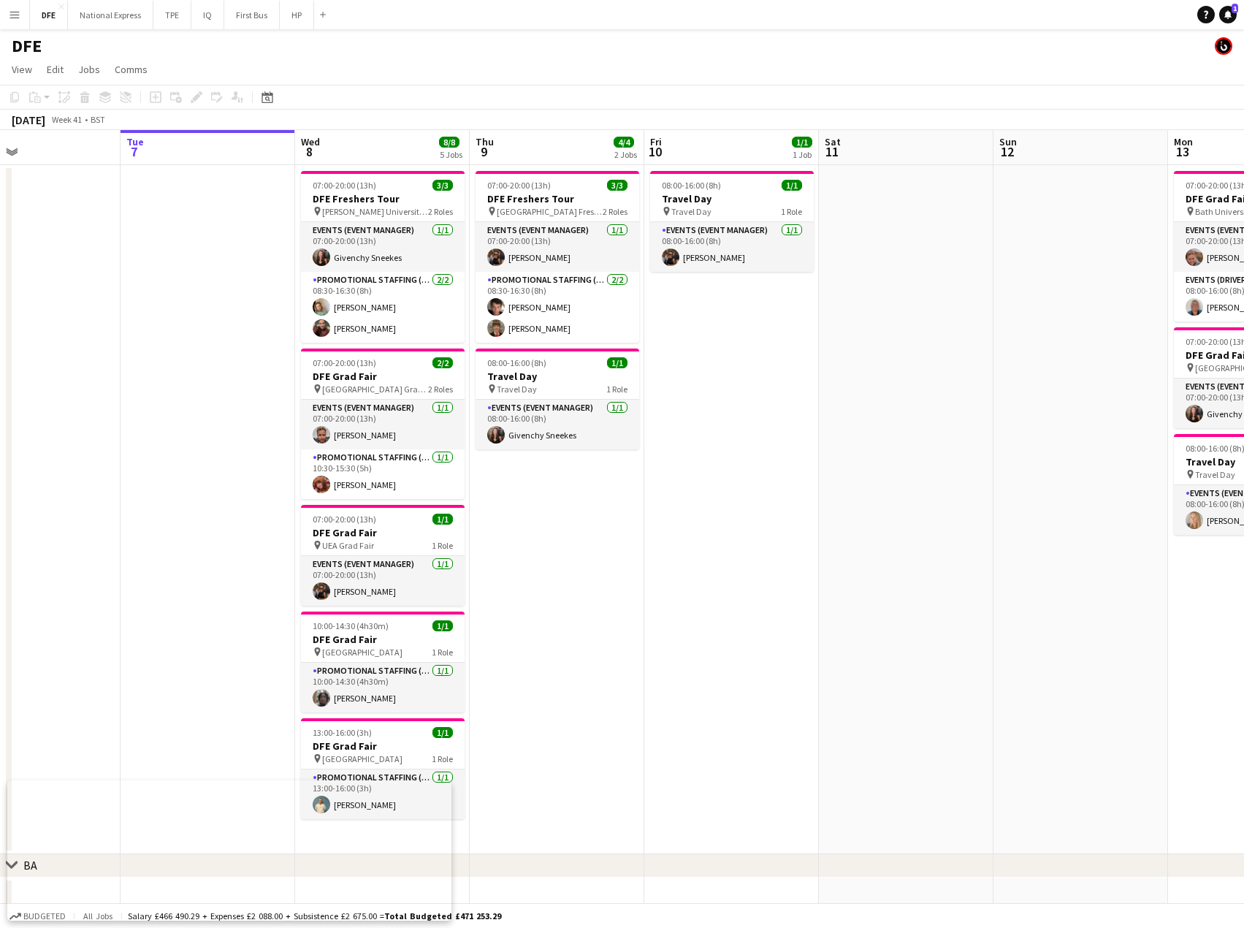
drag, startPoint x: 982, startPoint y: 328, endPoint x: 66, endPoint y: 306, distance: 916.6
click at [66, 306] on app-calendar-viewport "Sat 4 3/3 1 Job Sun 5 Mon 6 Tue 7 Wed 8 8/8 5 Jobs Thu 9 4/4 2 Jobs Fri 10 1/1 …" at bounding box center [622, 593] width 1244 height 926
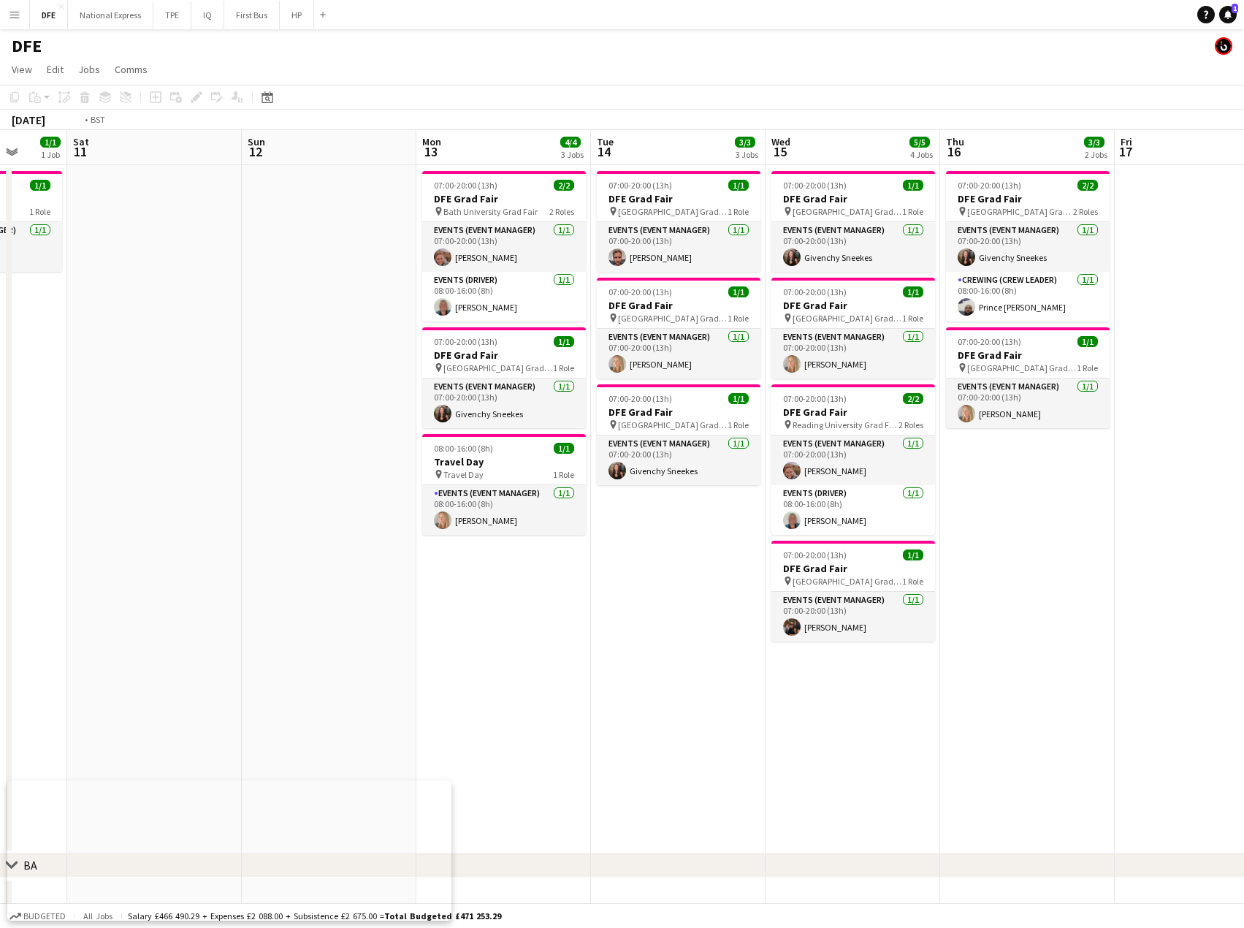
drag, startPoint x: 1048, startPoint y: 354, endPoint x: 55, endPoint y: 342, distance: 993.1
click at [32, 337] on app-calendar-viewport "Wed 8 8/8 5 Jobs Thu 9 4/4 2 Jobs Fri 10 1/1 1 Job Sat 11 Sun 12 Mon 13 4/4 3 J…" at bounding box center [622, 593] width 1244 height 926
